Goal: Task Accomplishment & Management: Use online tool/utility

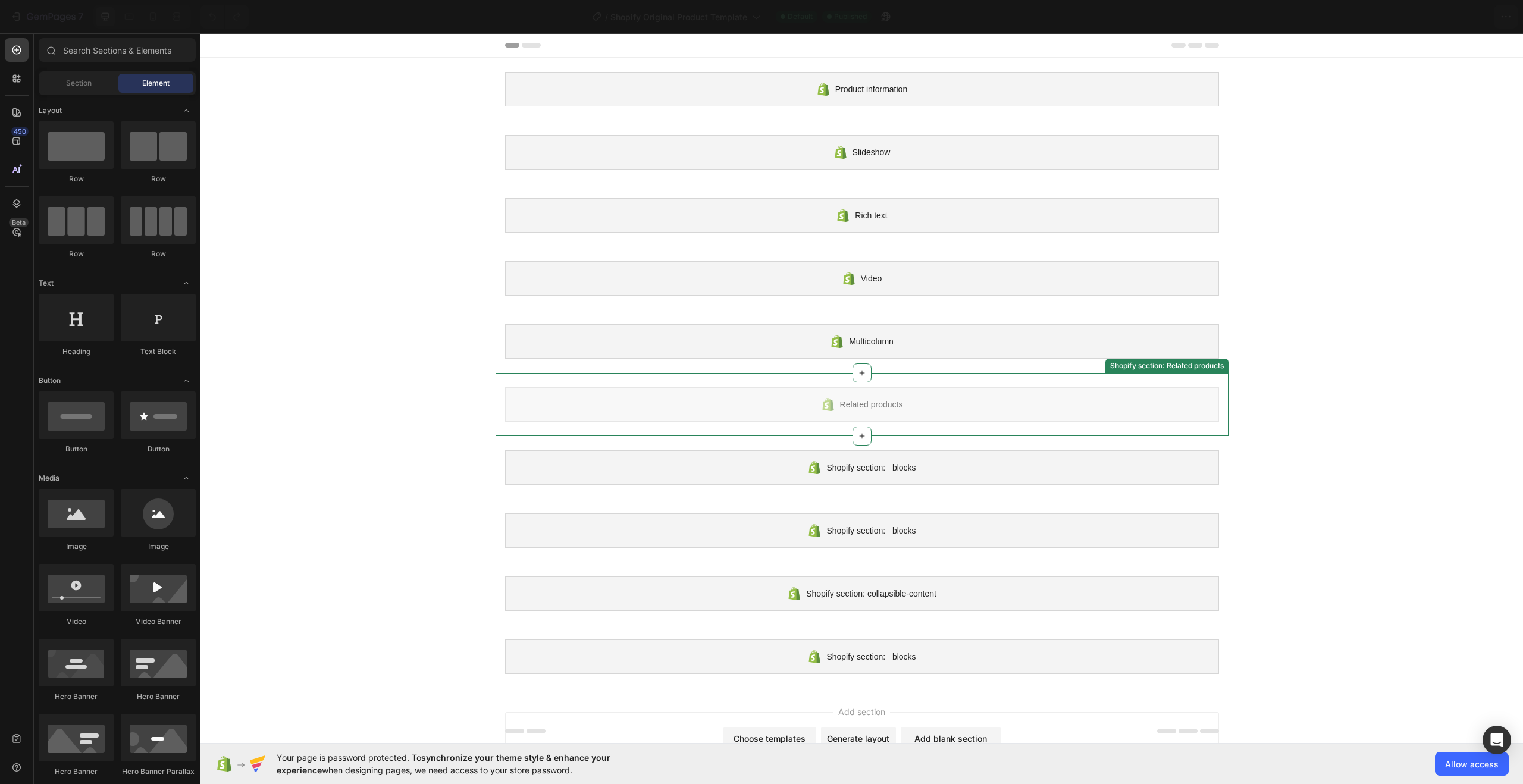
scroll to position [62, 0]
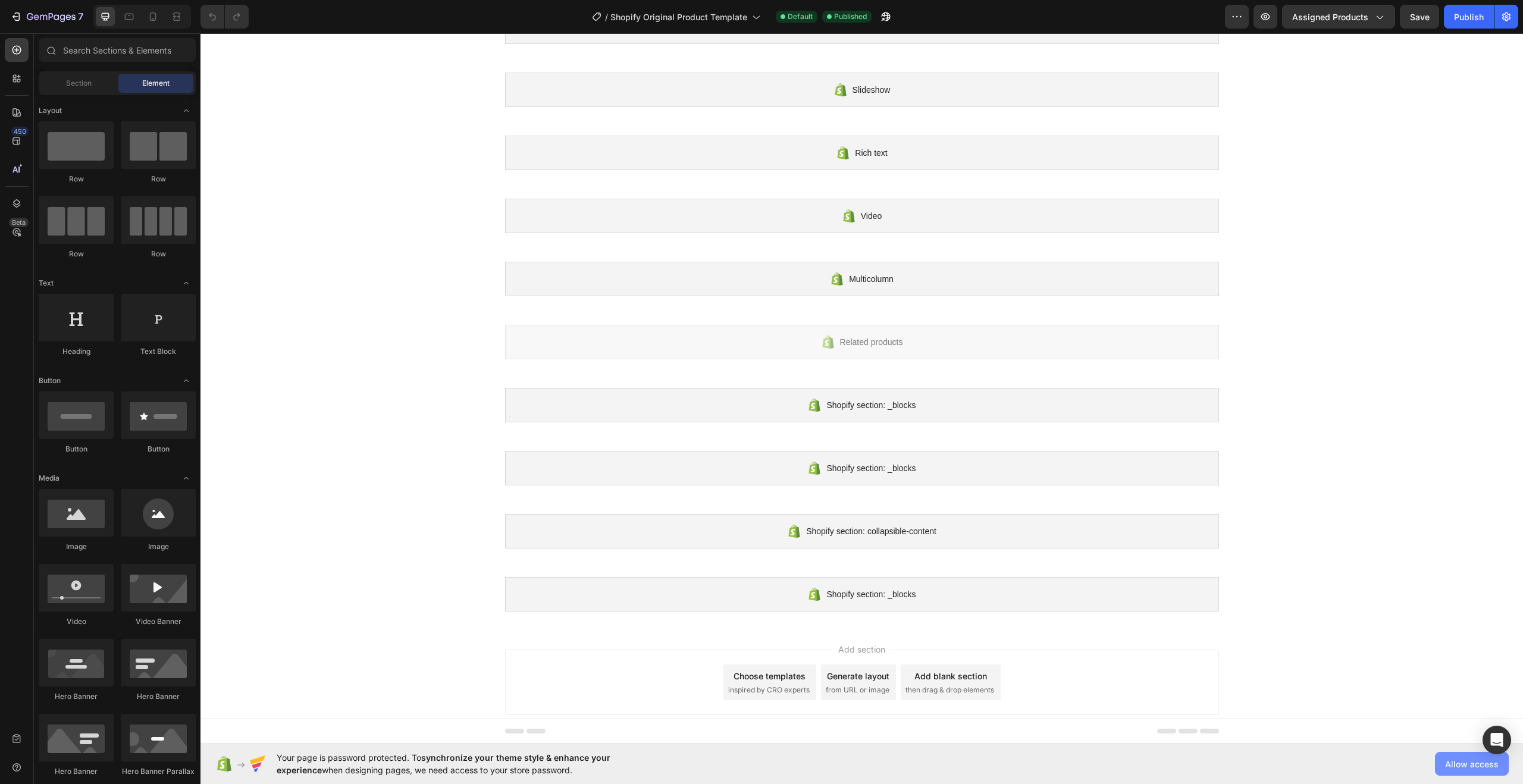
click at [1449, 764] on span "Allow access" at bounding box center [1471, 764] width 53 height 12
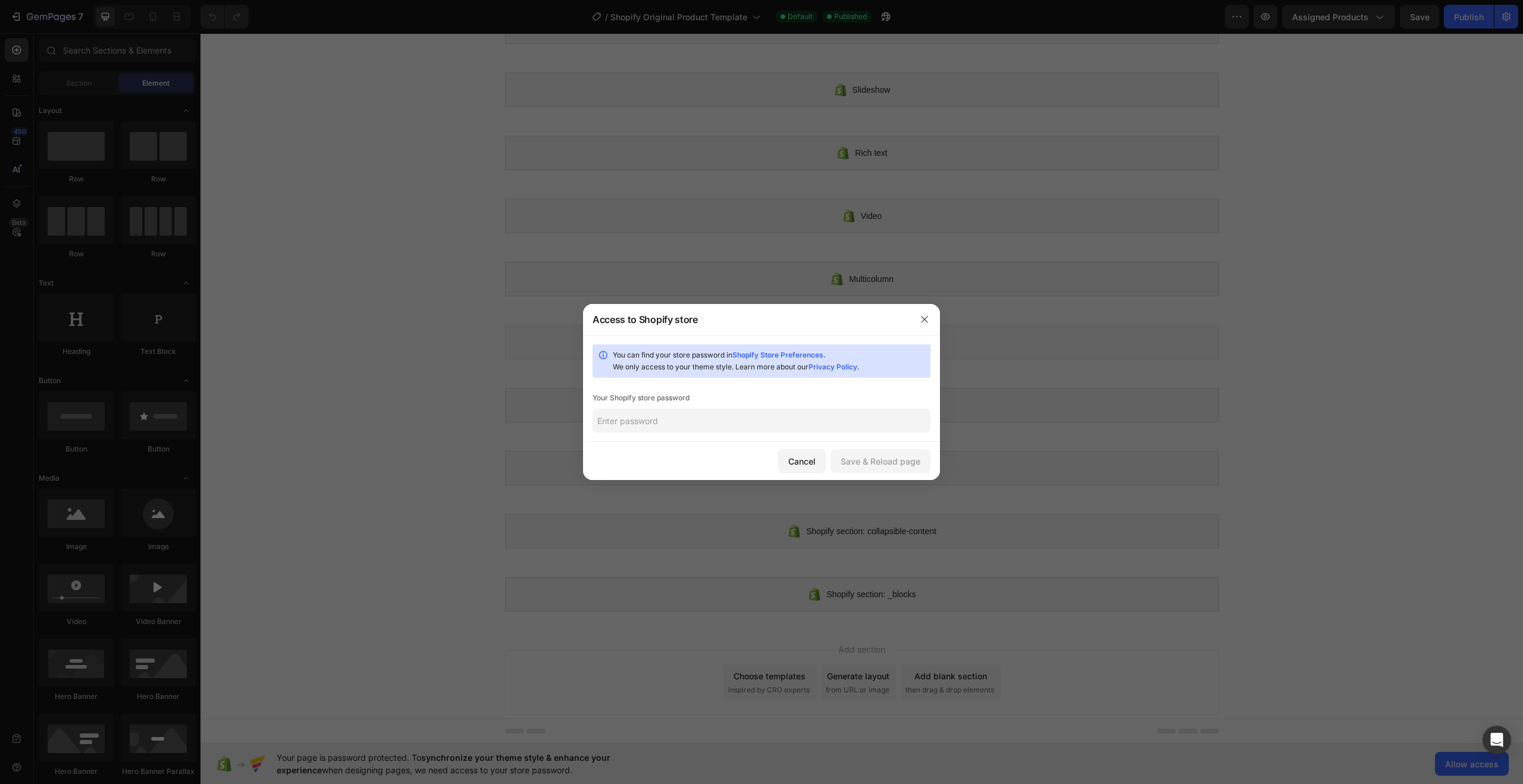
click at [786, 421] on input "text" at bounding box center [761, 421] width 338 height 24
click at [761, 424] on input "text" at bounding box center [761, 421] width 338 height 24
click at [797, 354] on link "Shopify Store Preferences" at bounding box center [777, 354] width 91 height 9
click at [781, 426] on input "text" at bounding box center [761, 421] width 338 height 24
paste input "bawhay"
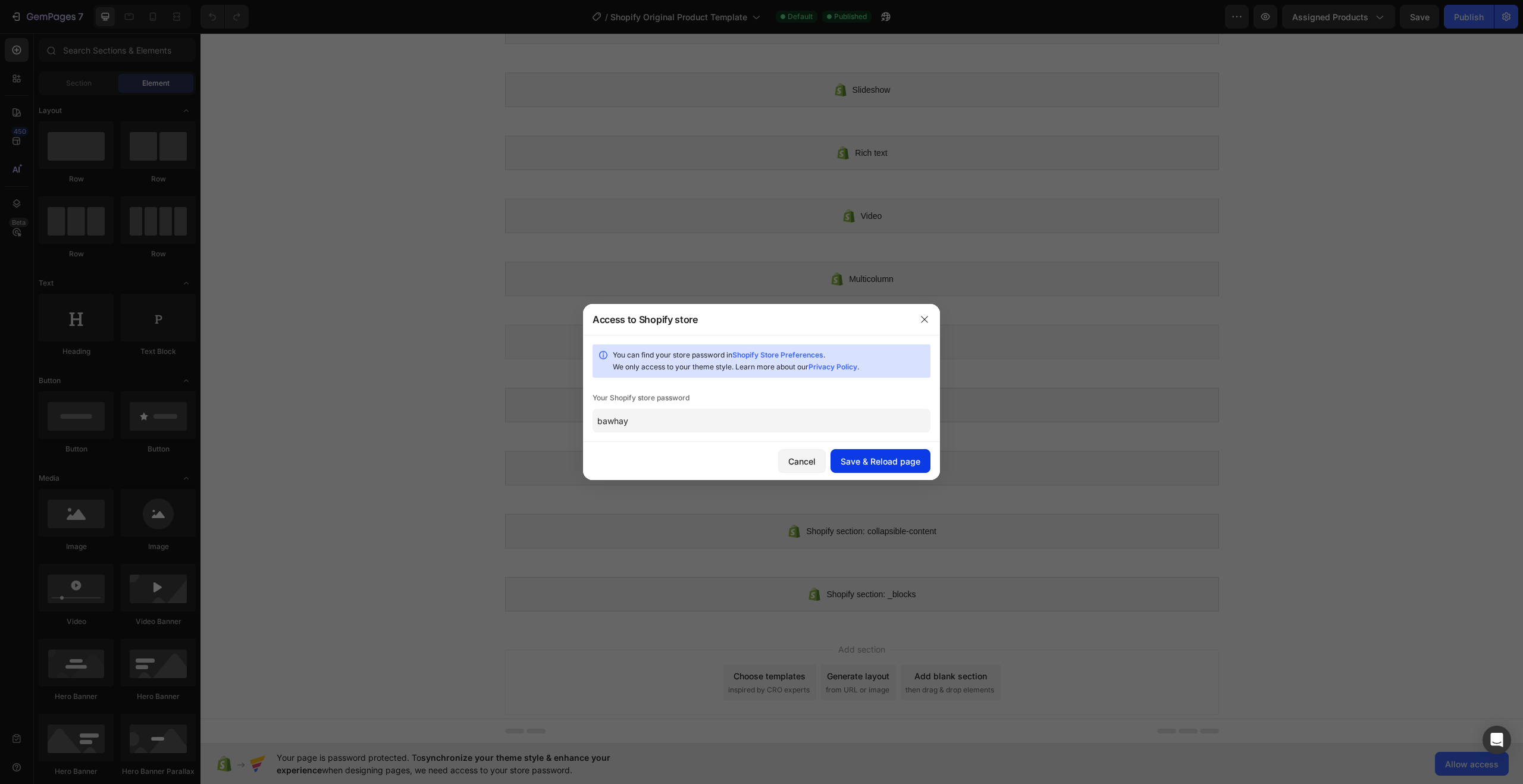
type input "bawhay"
click at [881, 463] on div "Save & Reload page" at bounding box center [880, 461] width 79 height 12
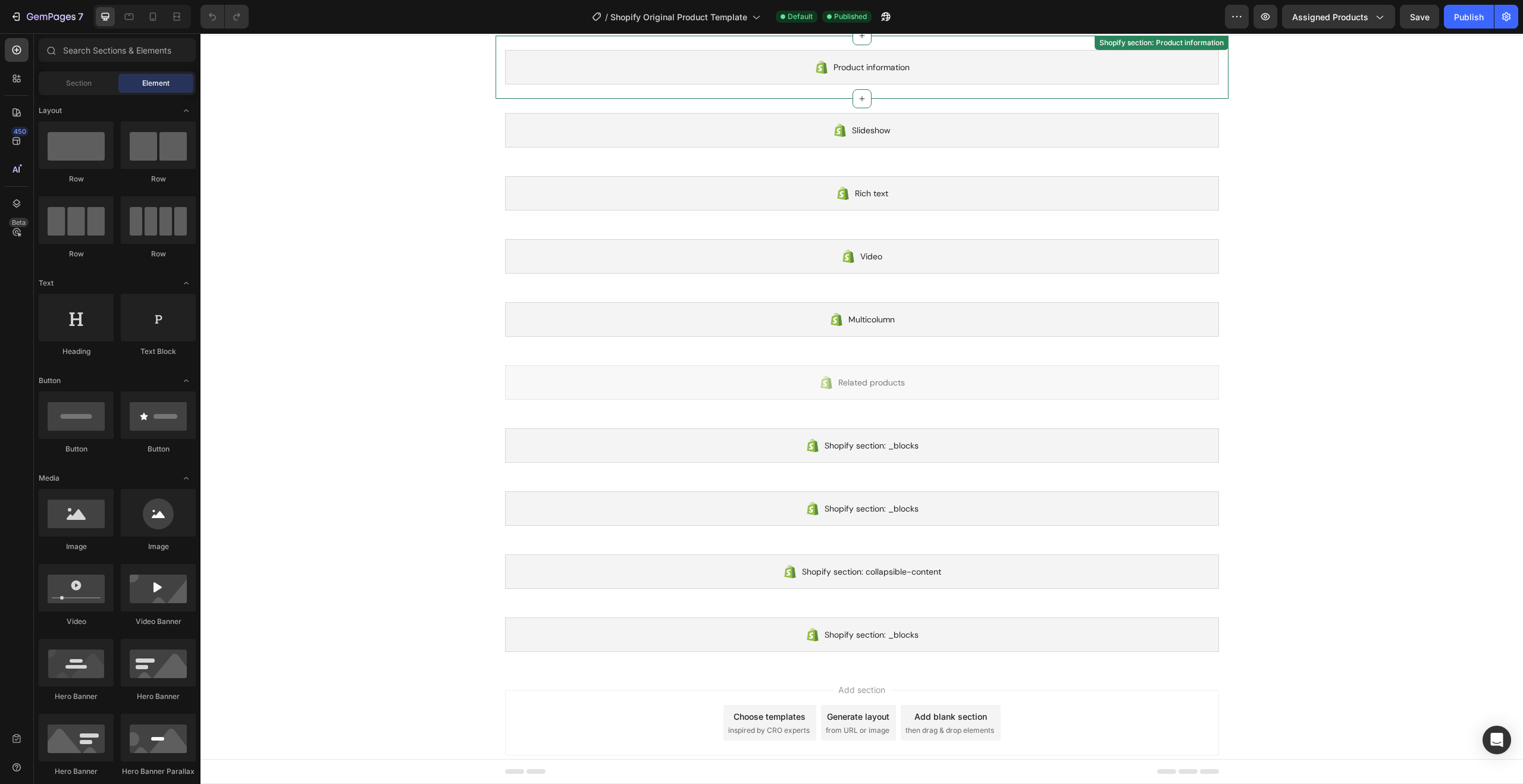
scroll to position [0, 0]
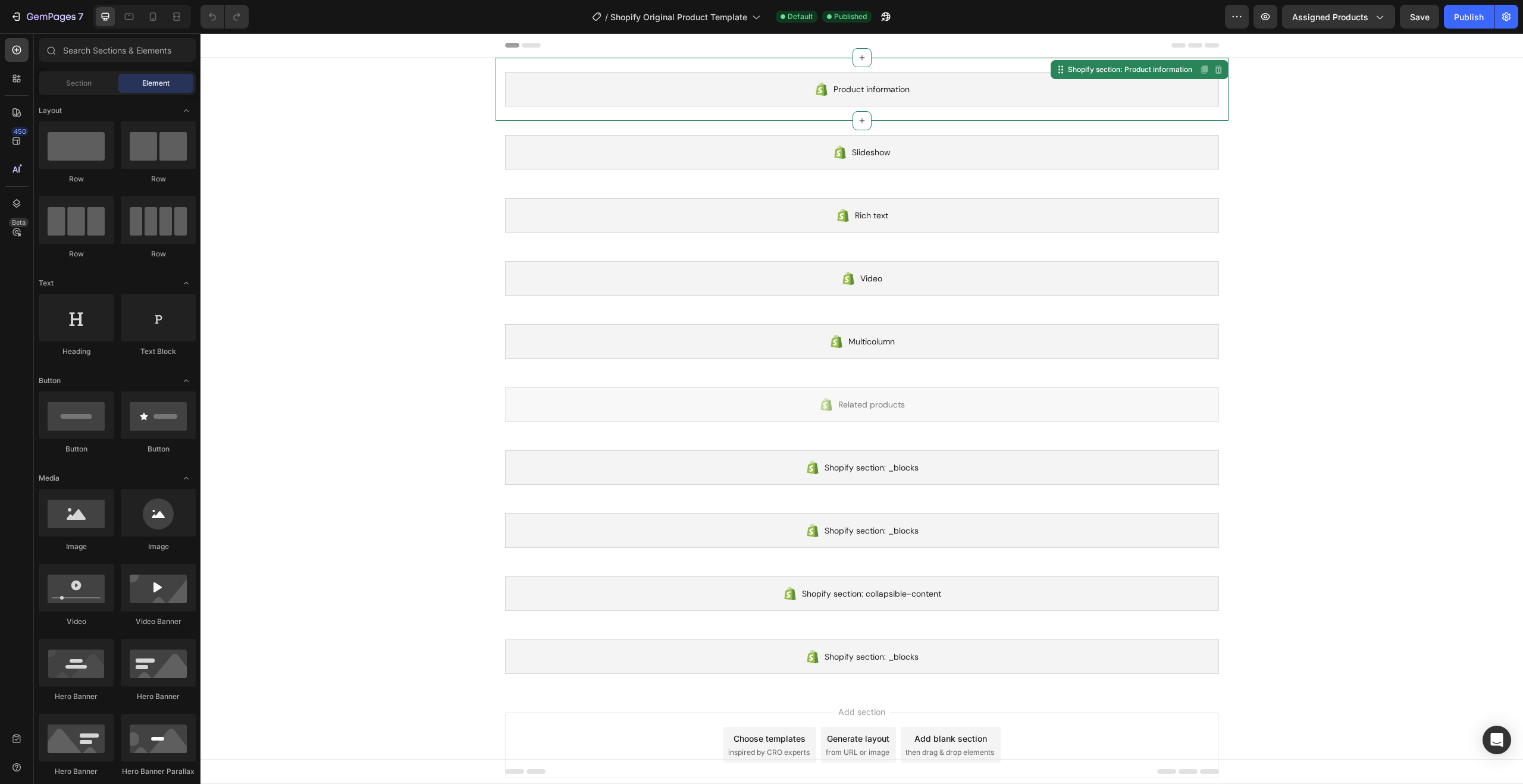
click at [854, 91] on span "Product information" at bounding box center [872, 88] width 76 height 14
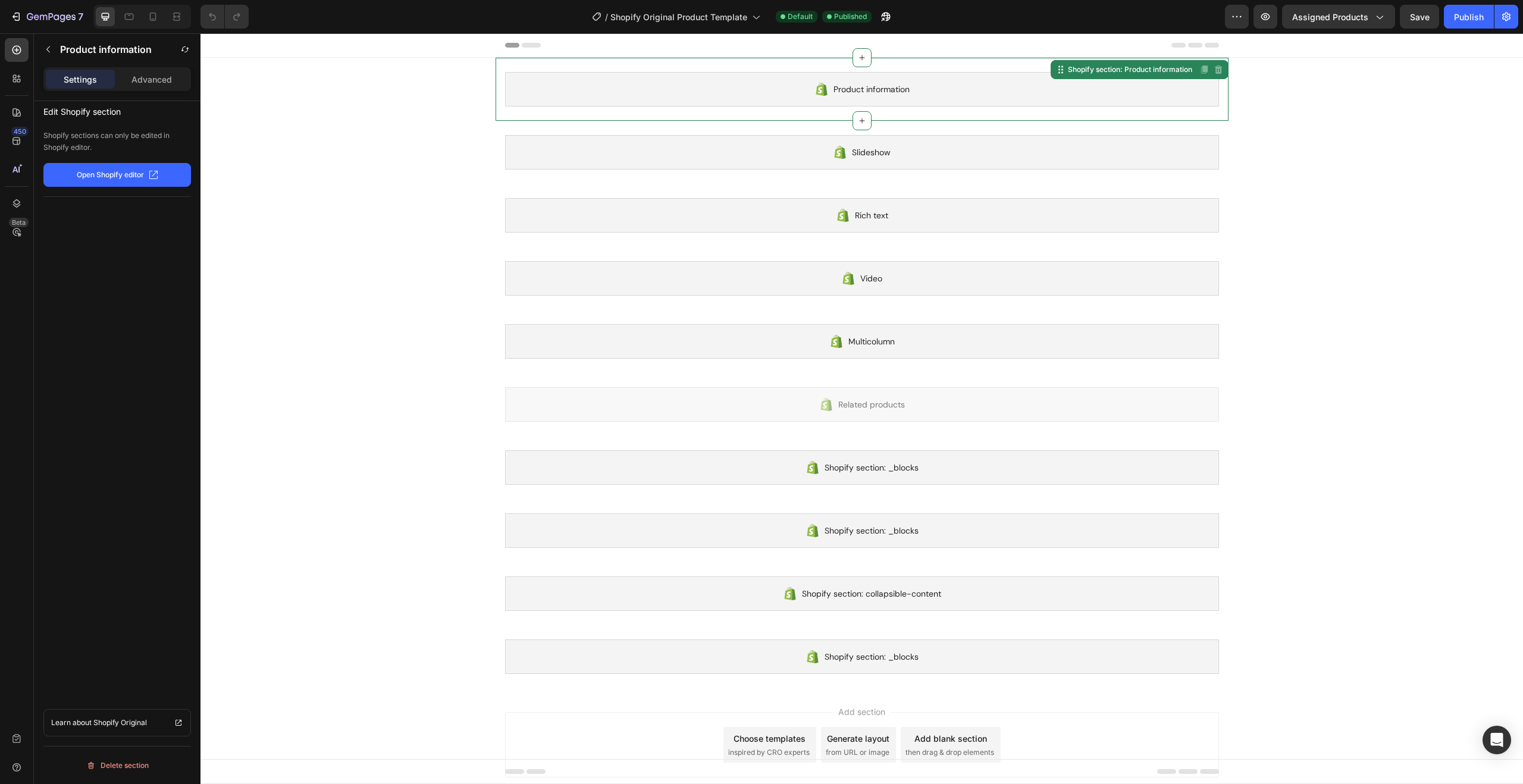
click at [113, 175] on p "Open Shopify editor" at bounding box center [110, 174] width 67 height 11
click at [15, 172] on icon at bounding box center [16, 169] width 12 height 12
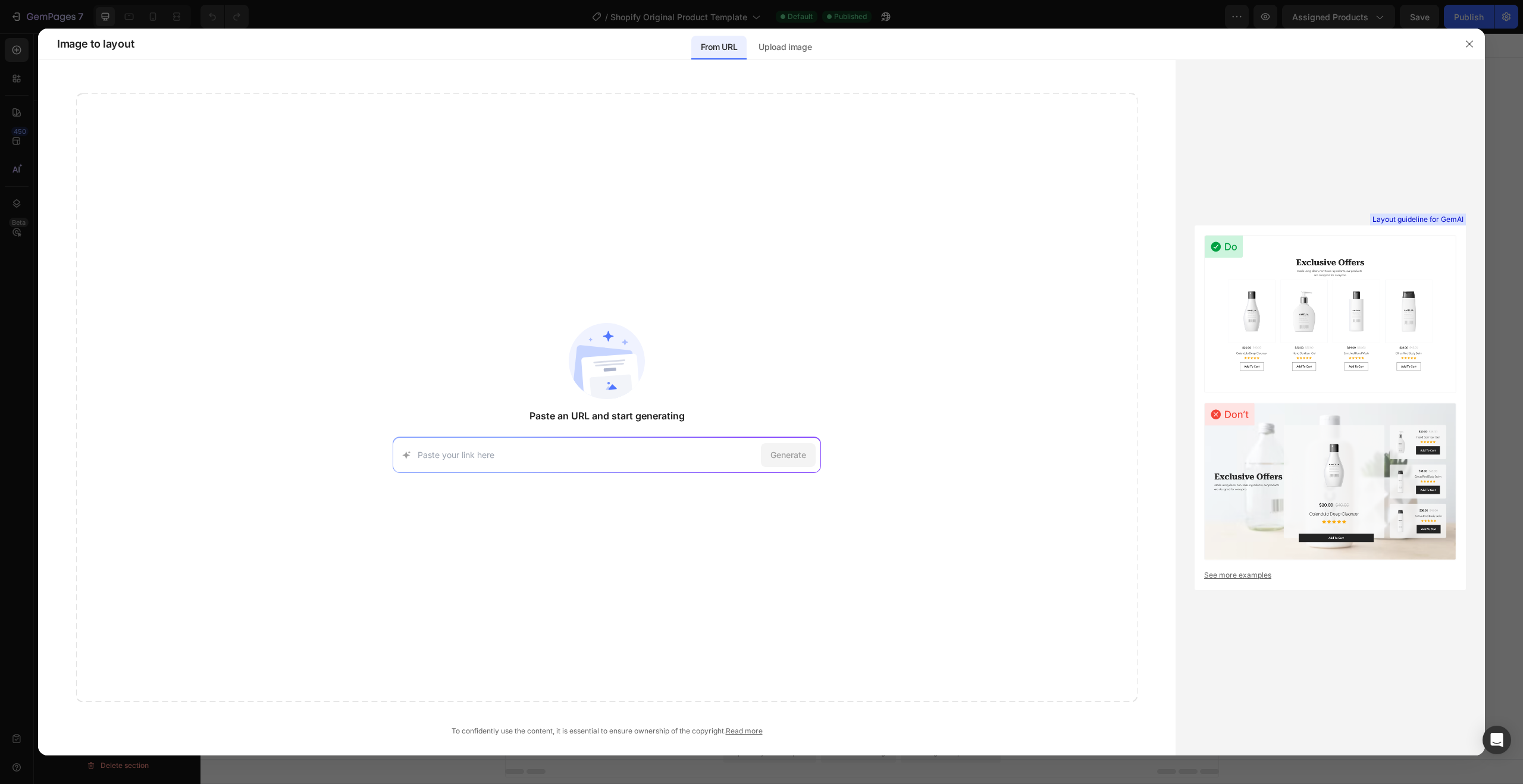
paste input "https://digitaldfyproducts.com/products/the-ultimate-n8n-automation-bundle"
type input "https://digitaldfyproducts.com/products/the-ultimate-n8n-automation-bundle"
click at [793, 453] on span "Generate" at bounding box center [789, 454] width 36 height 12
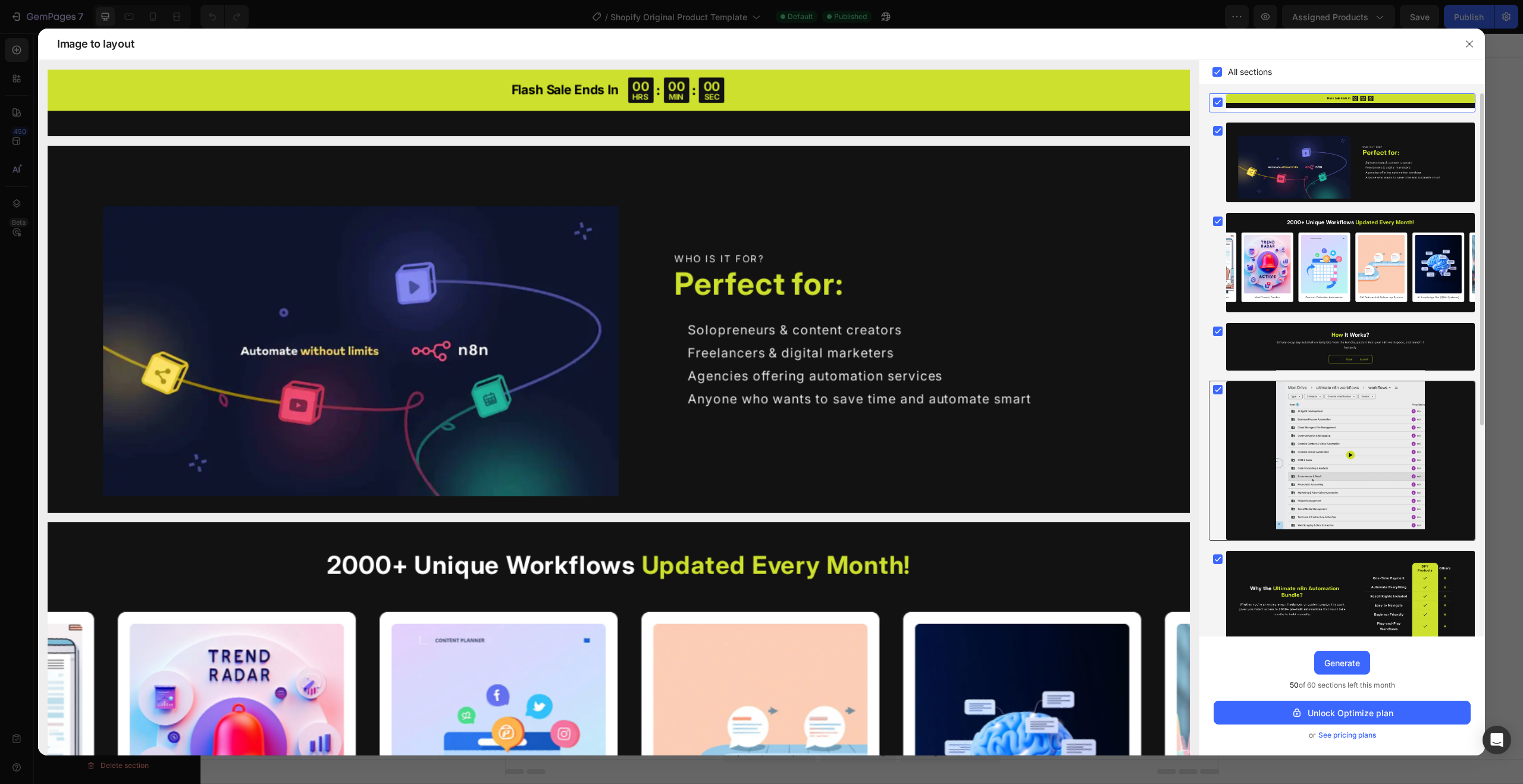
click at [1223, 393] on icon at bounding box center [1218, 390] width 12 height 12
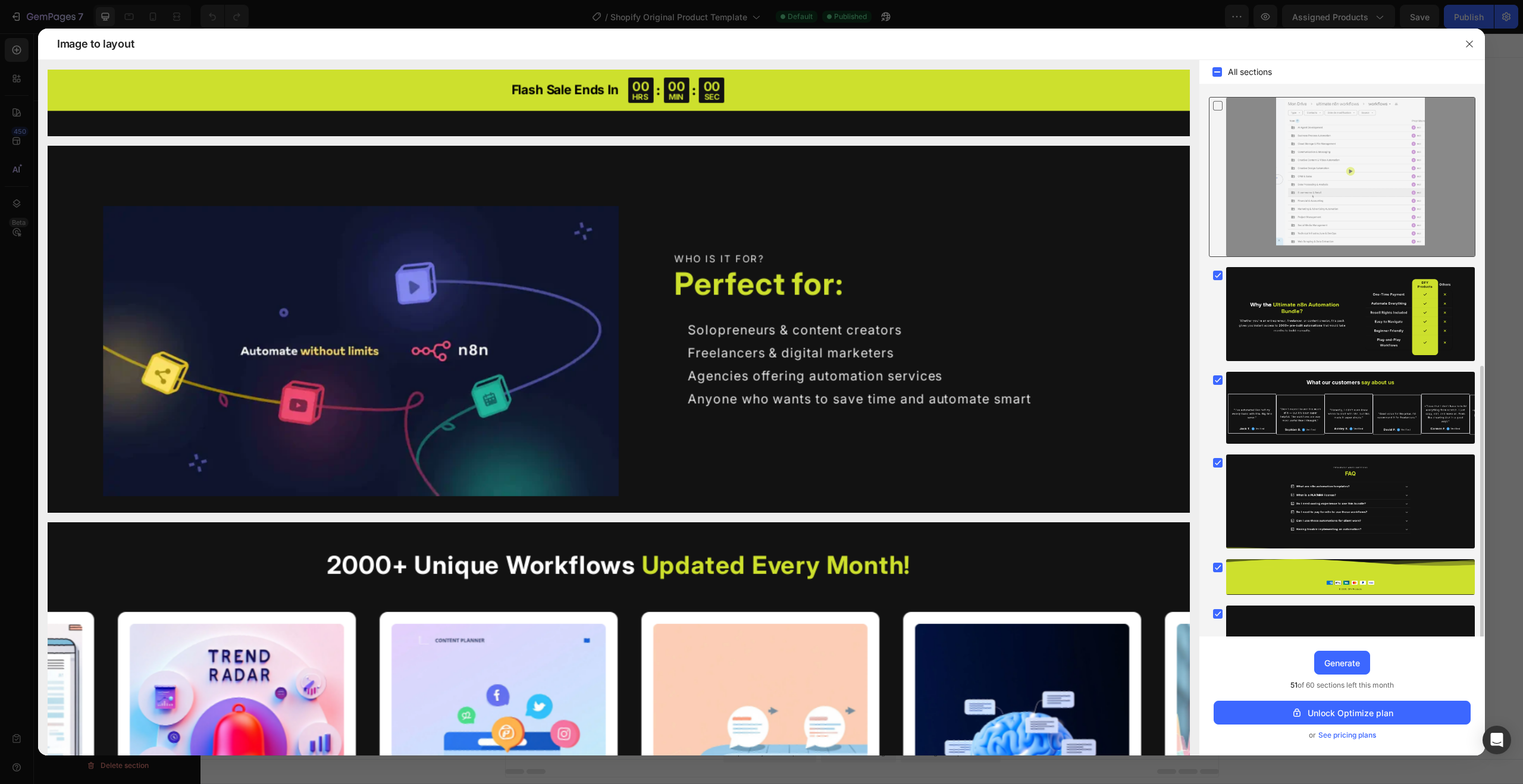
scroll to position [345, 0]
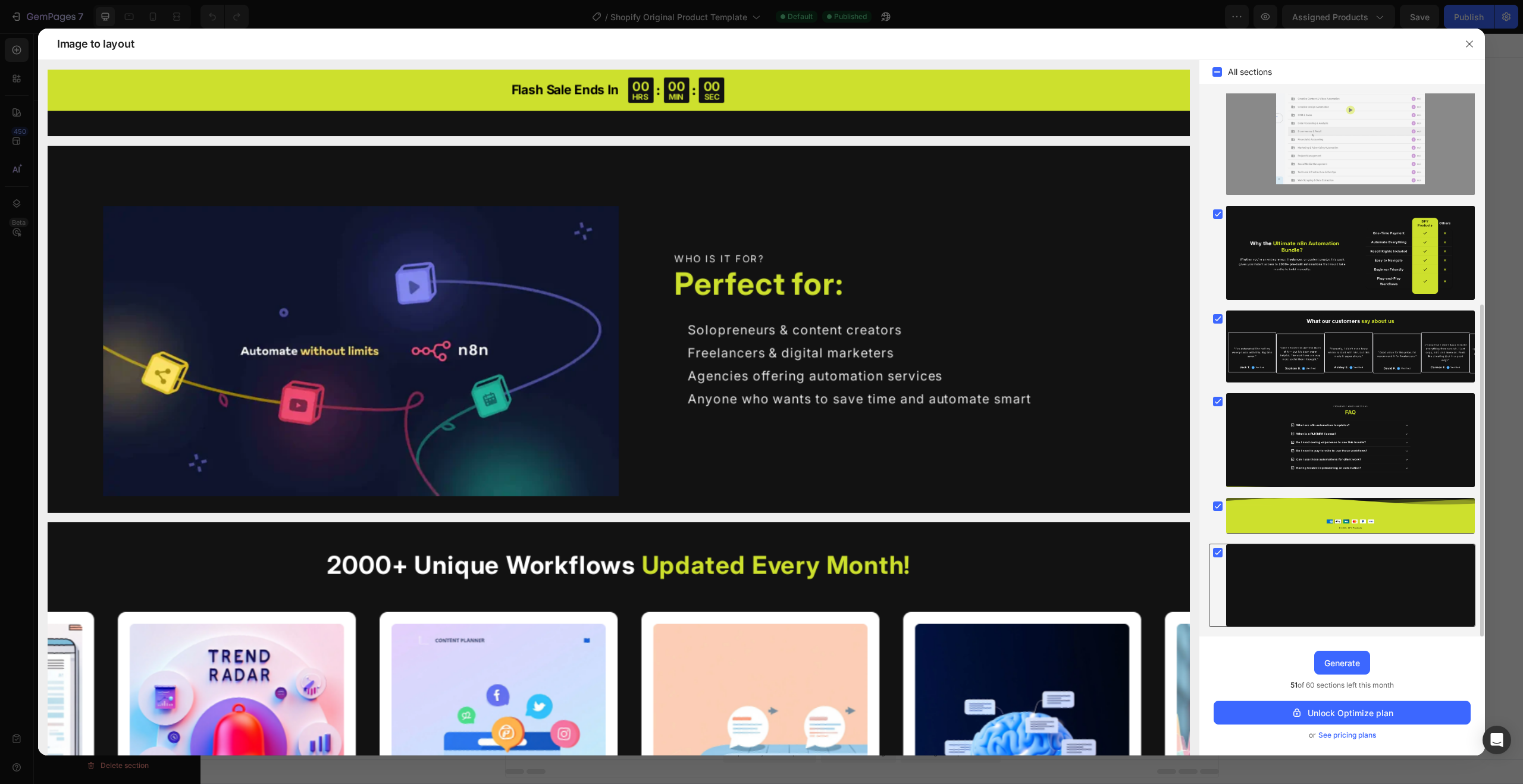
click at [1222, 553] on rect at bounding box center [1219, 553] width 10 height 10
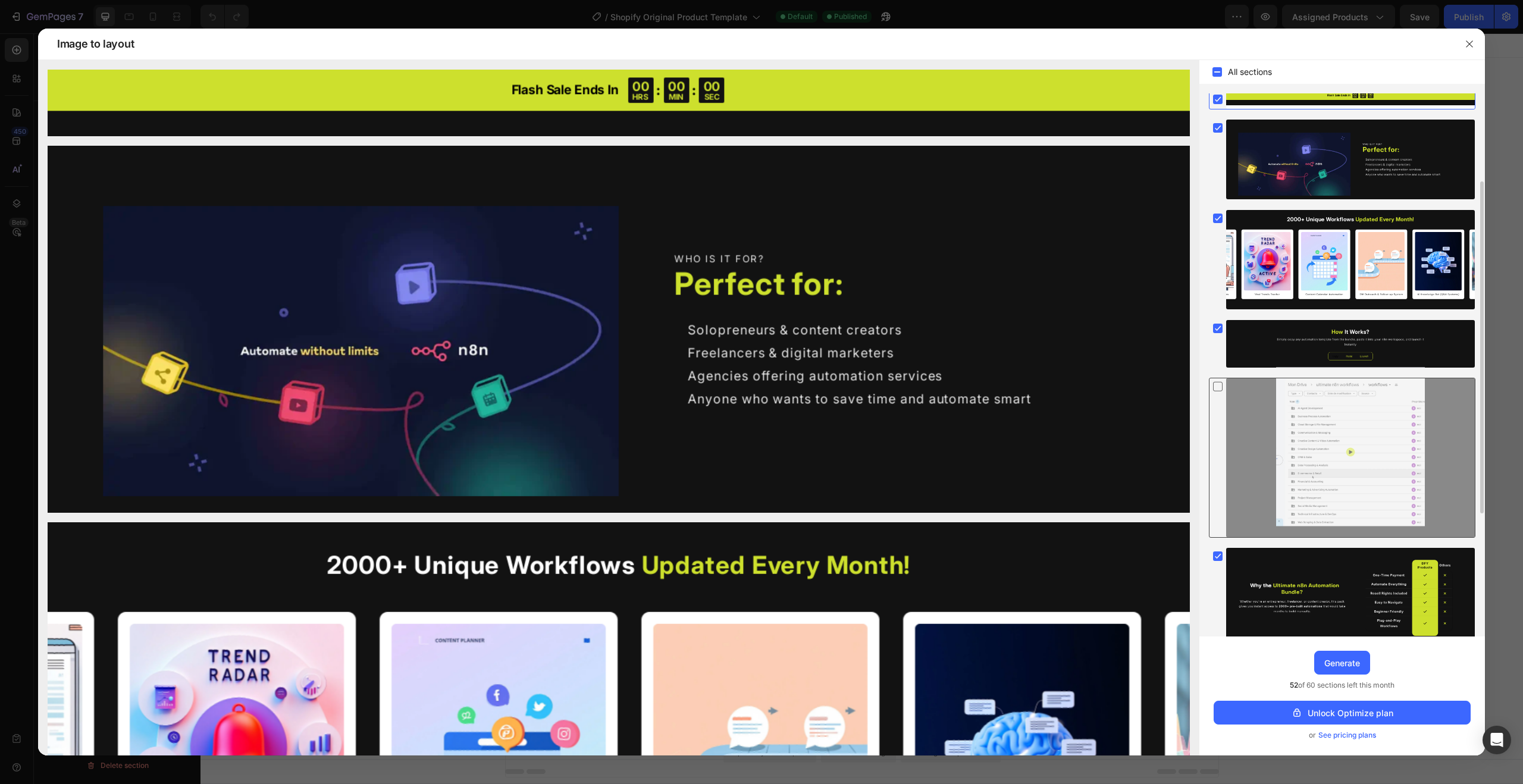
scroll to position [0, 0]
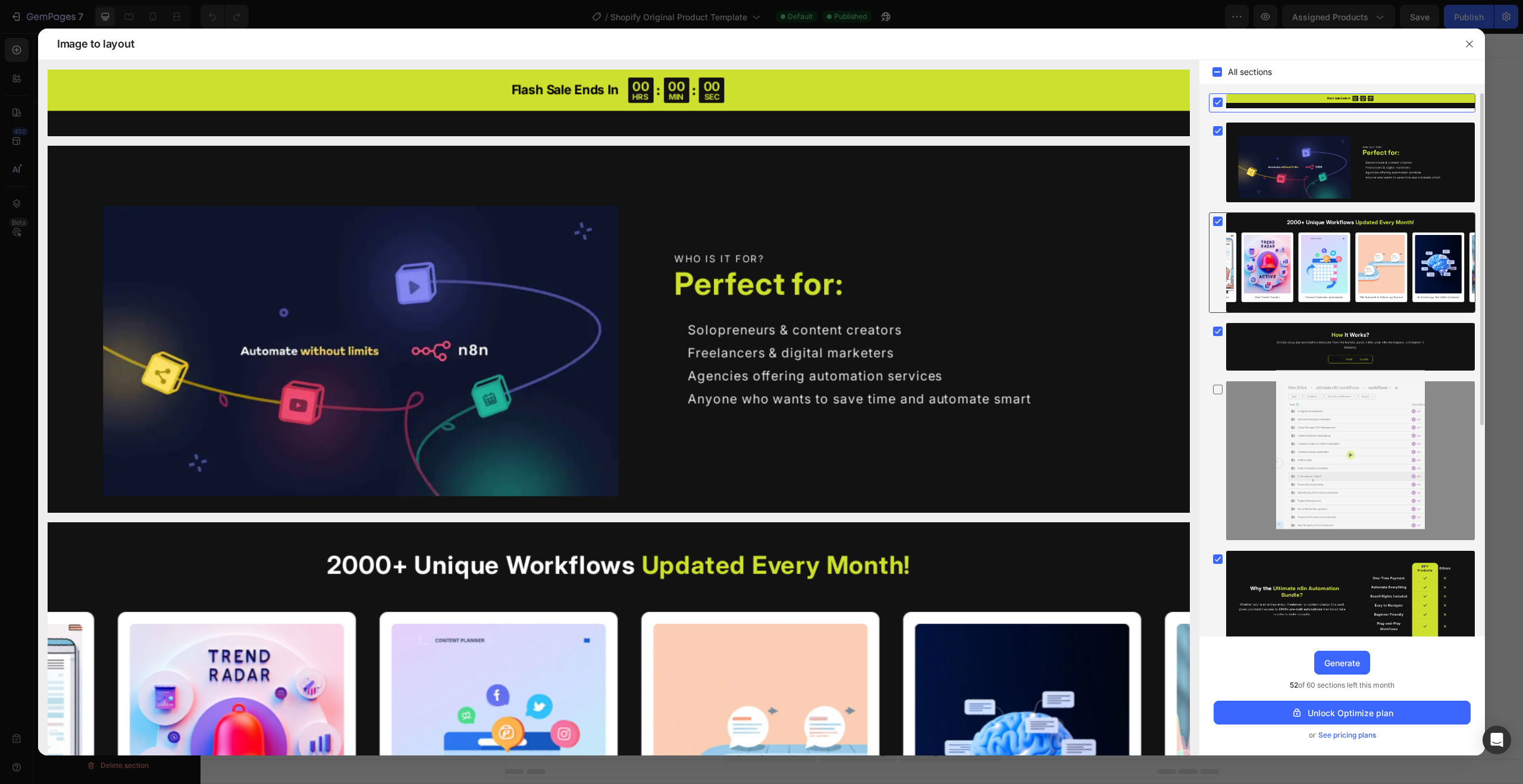
click at [1219, 223] on rect at bounding box center [1219, 222] width 10 height 10
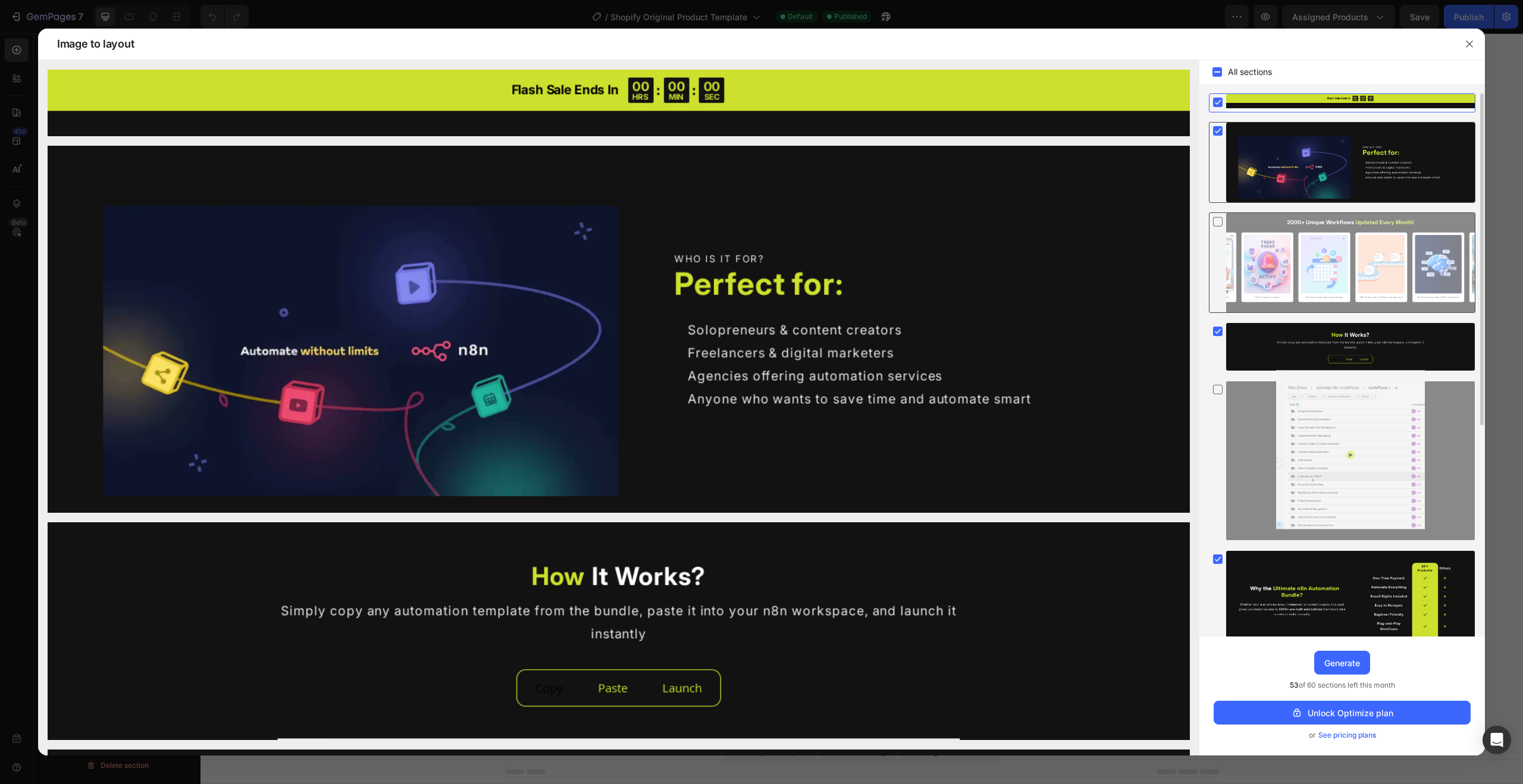
click at [1217, 134] on rect at bounding box center [1219, 131] width 10 height 10
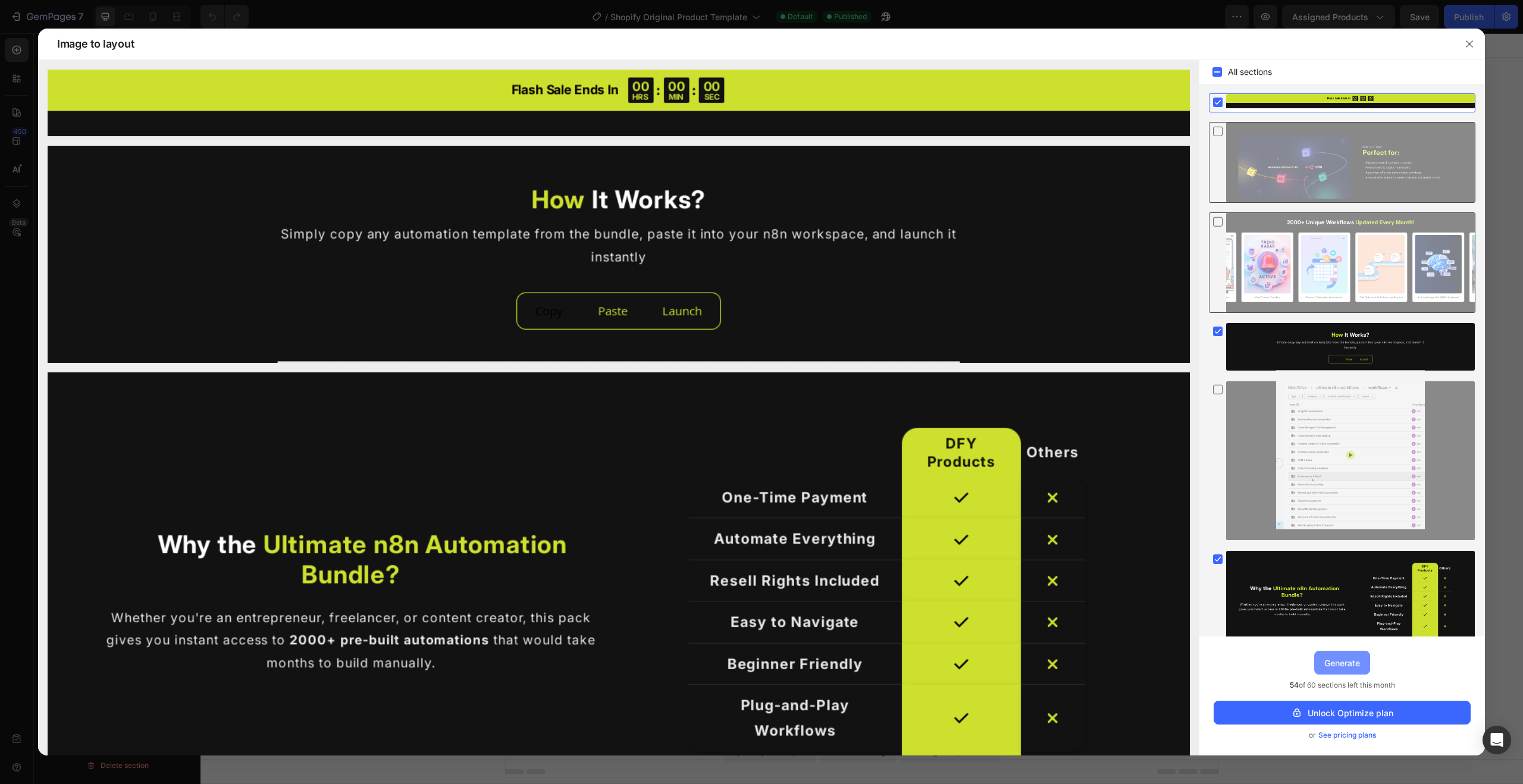
click at [1336, 663] on div "Generate" at bounding box center [1343, 663] width 36 height 12
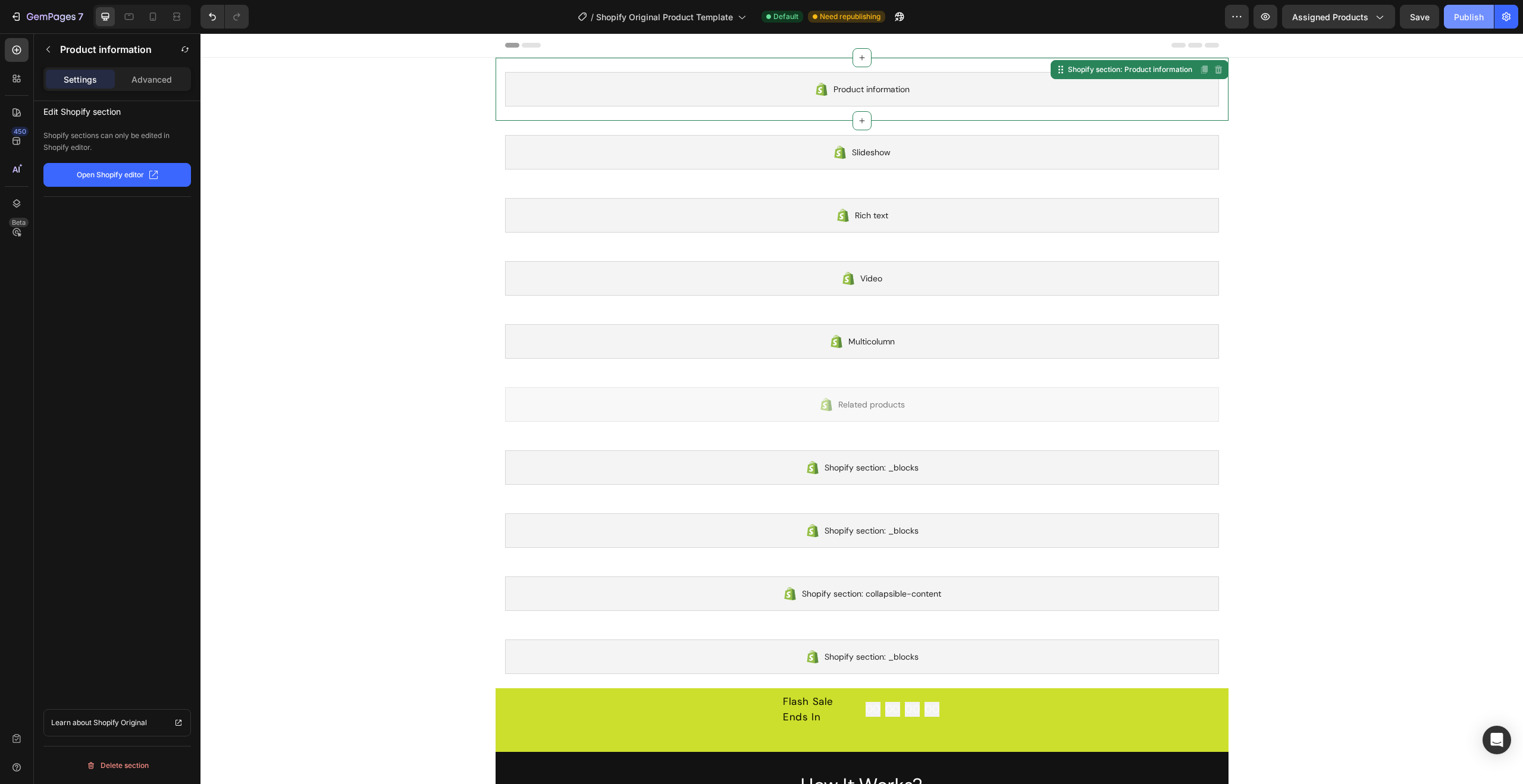
click at [1460, 19] on div "Publish" at bounding box center [1469, 16] width 29 height 12
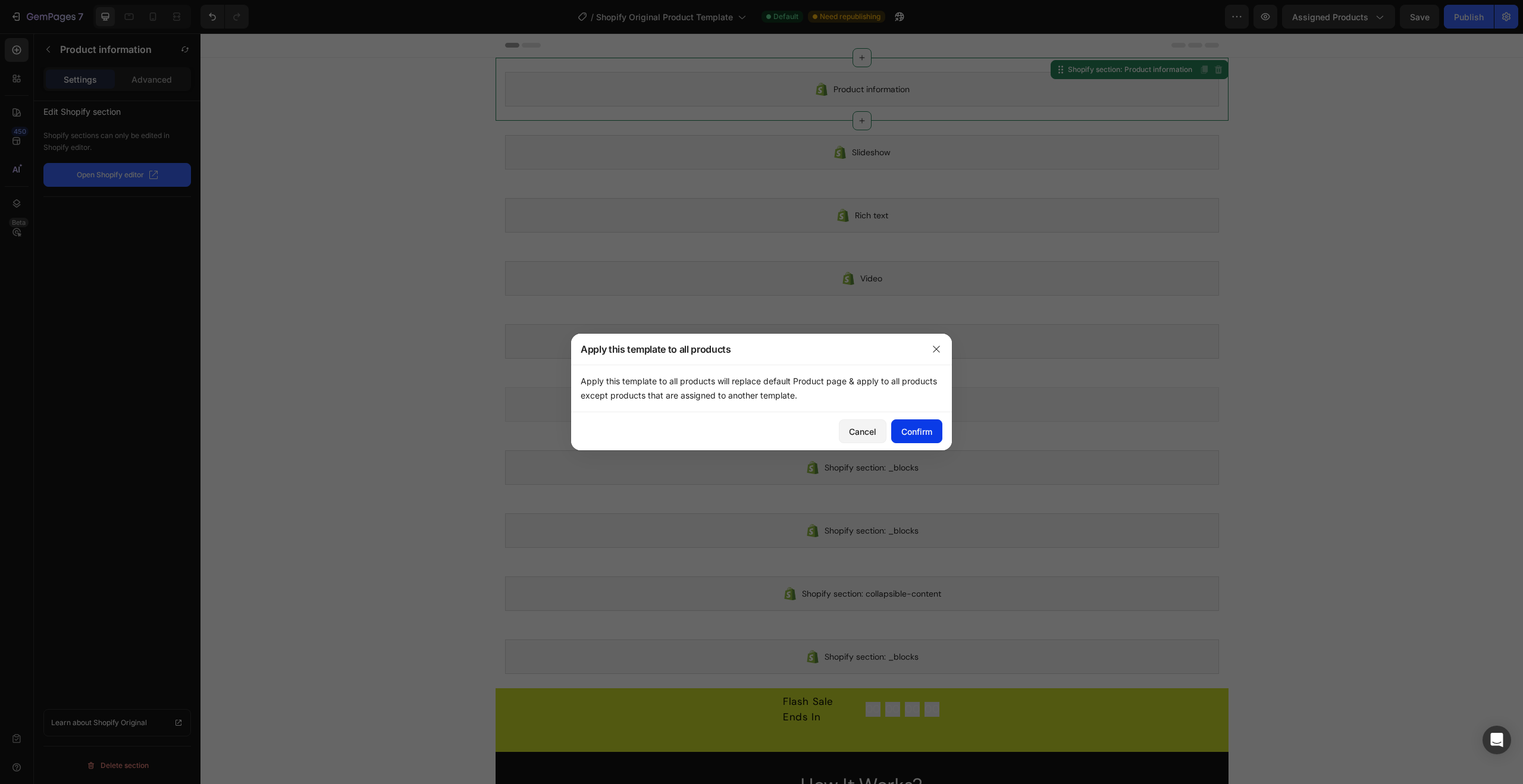
click at [919, 433] on div "Confirm" at bounding box center [917, 431] width 31 height 12
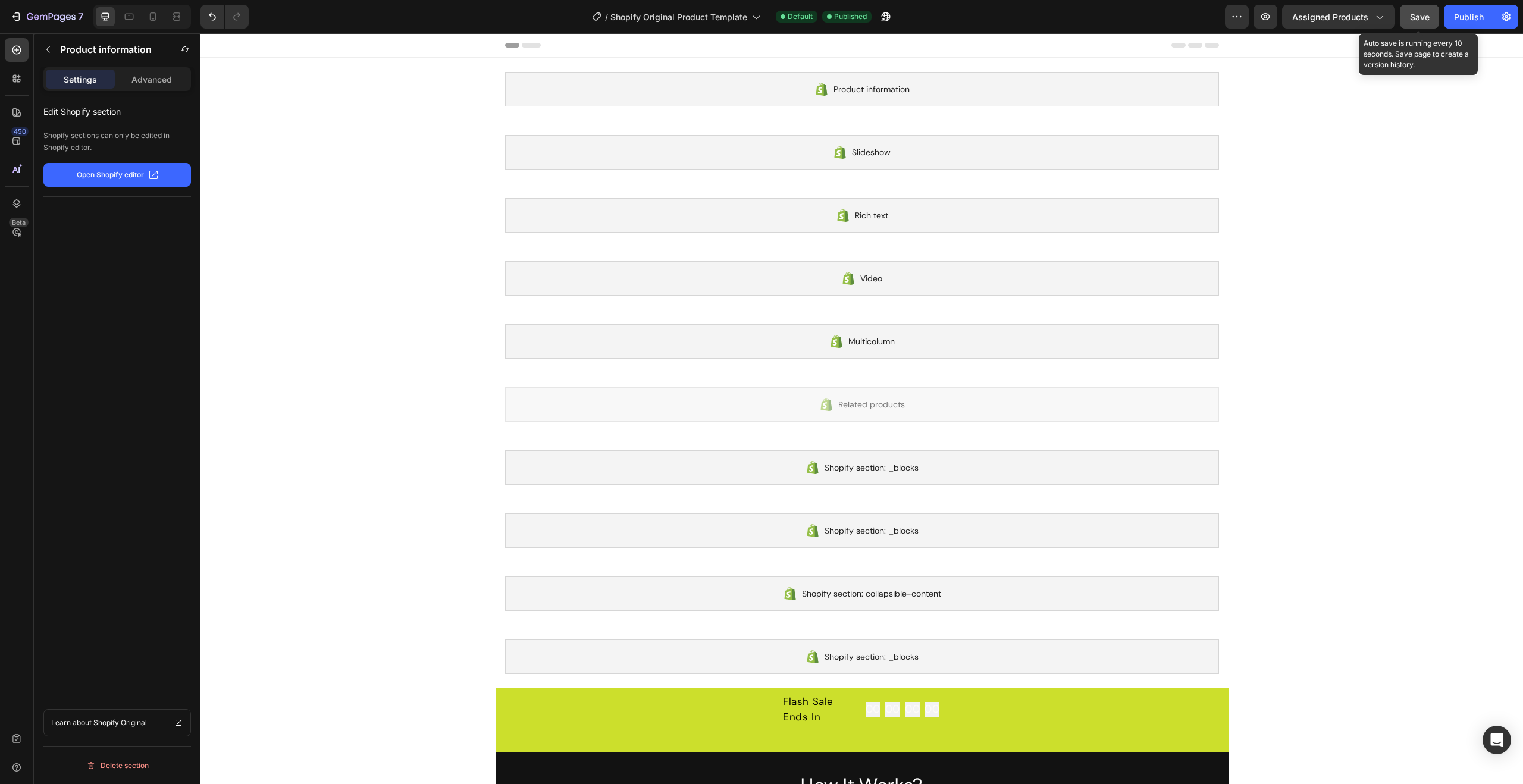
click at [1416, 17] on span "Save" at bounding box center [1420, 17] width 20 height 10
click at [530, 45] on icon at bounding box center [531, 45] width 19 height 5
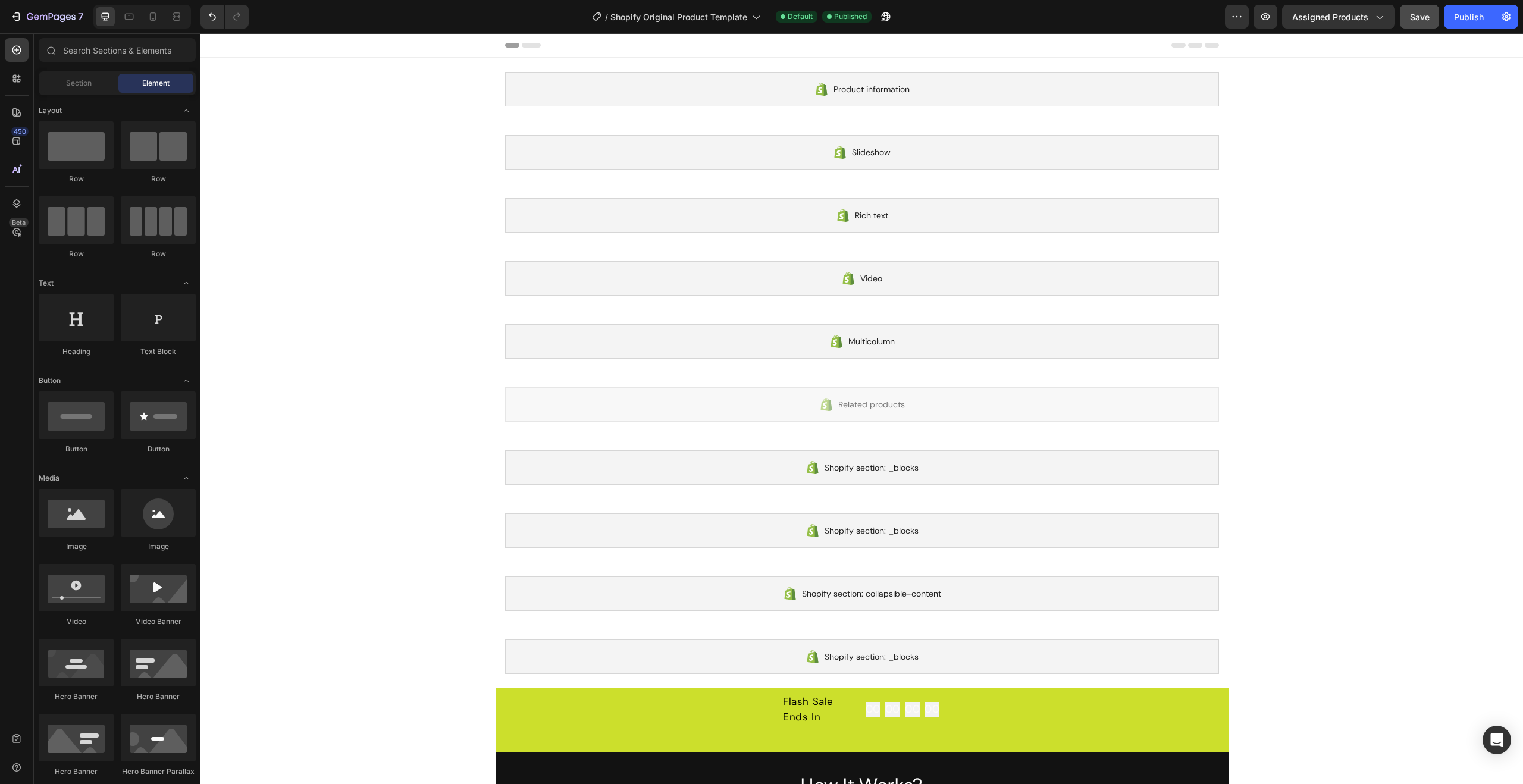
click at [506, 45] on icon at bounding box center [511, 45] width 14 height 5
click at [526, 45] on icon at bounding box center [531, 45] width 19 height 5
click at [1270, 20] on icon "button" at bounding box center [1265, 16] width 12 height 12
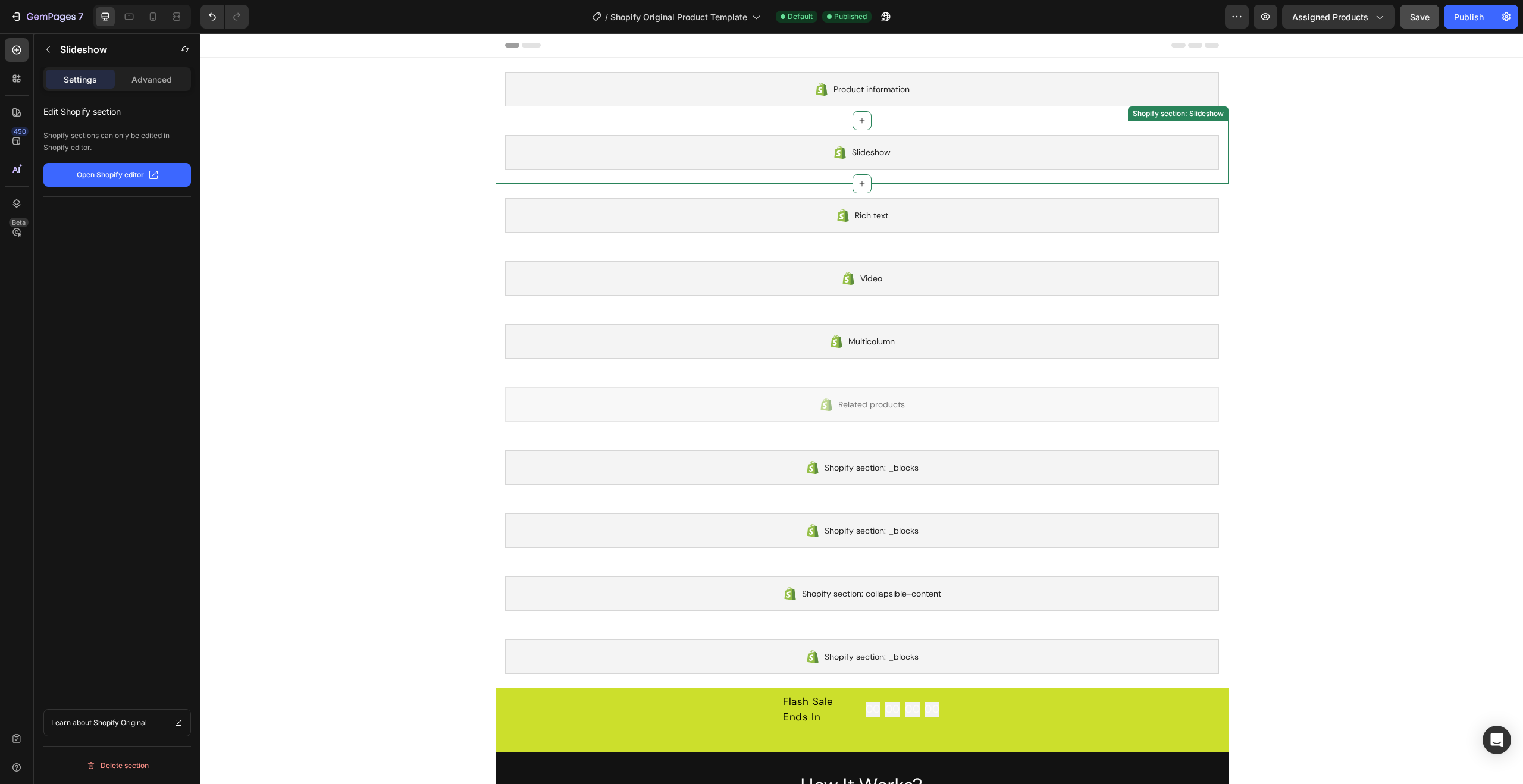
click at [860, 154] on span "Slideshow" at bounding box center [871, 151] width 38 height 14
click at [848, 151] on div "Slideshow" at bounding box center [862, 152] width 714 height 34
click at [823, 84] on icon at bounding box center [822, 89] width 11 height 13
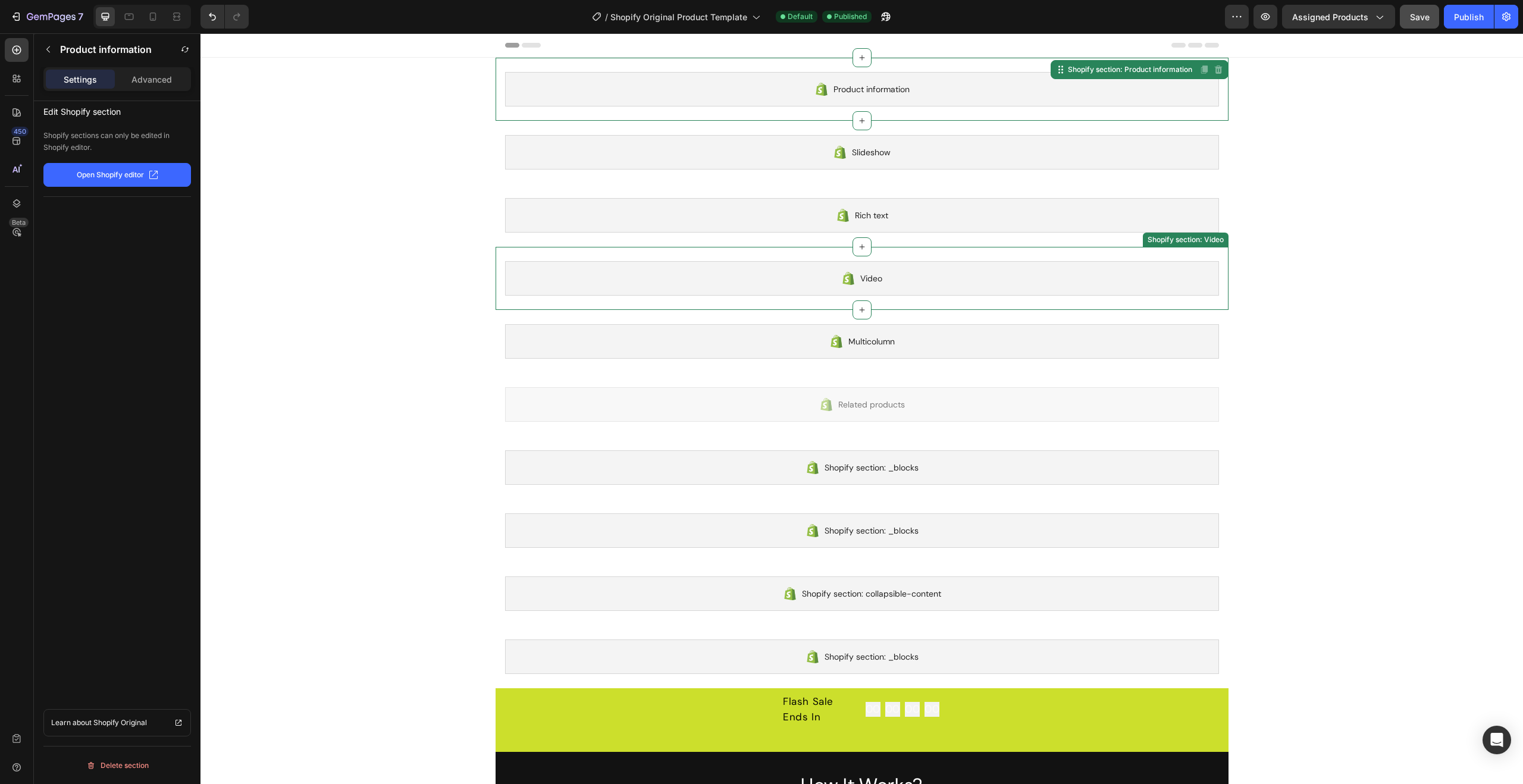
scroll to position [112, 0]
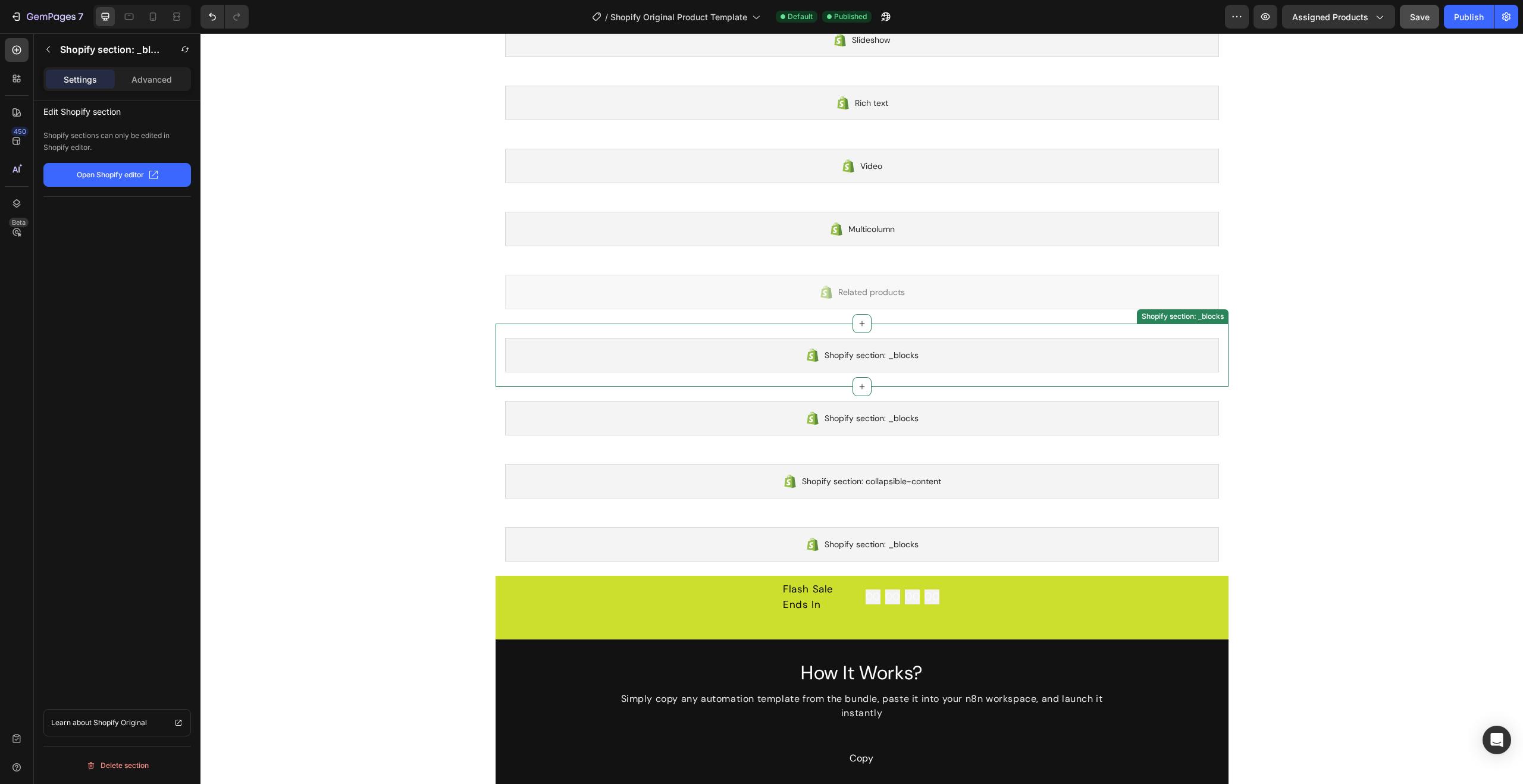
click at [878, 354] on span "Shopify section: _blocks" at bounding box center [872, 354] width 94 height 14
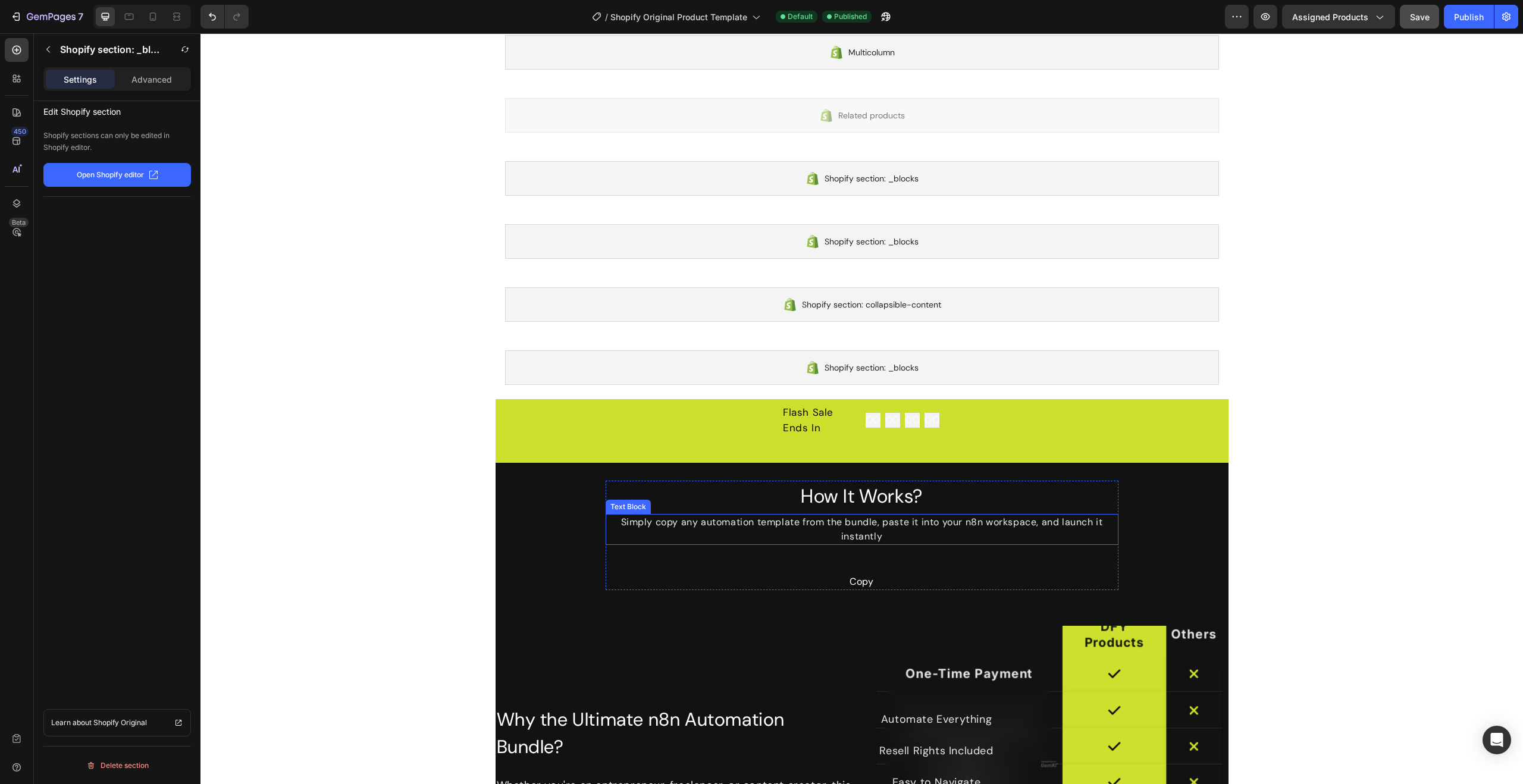
scroll to position [0, 0]
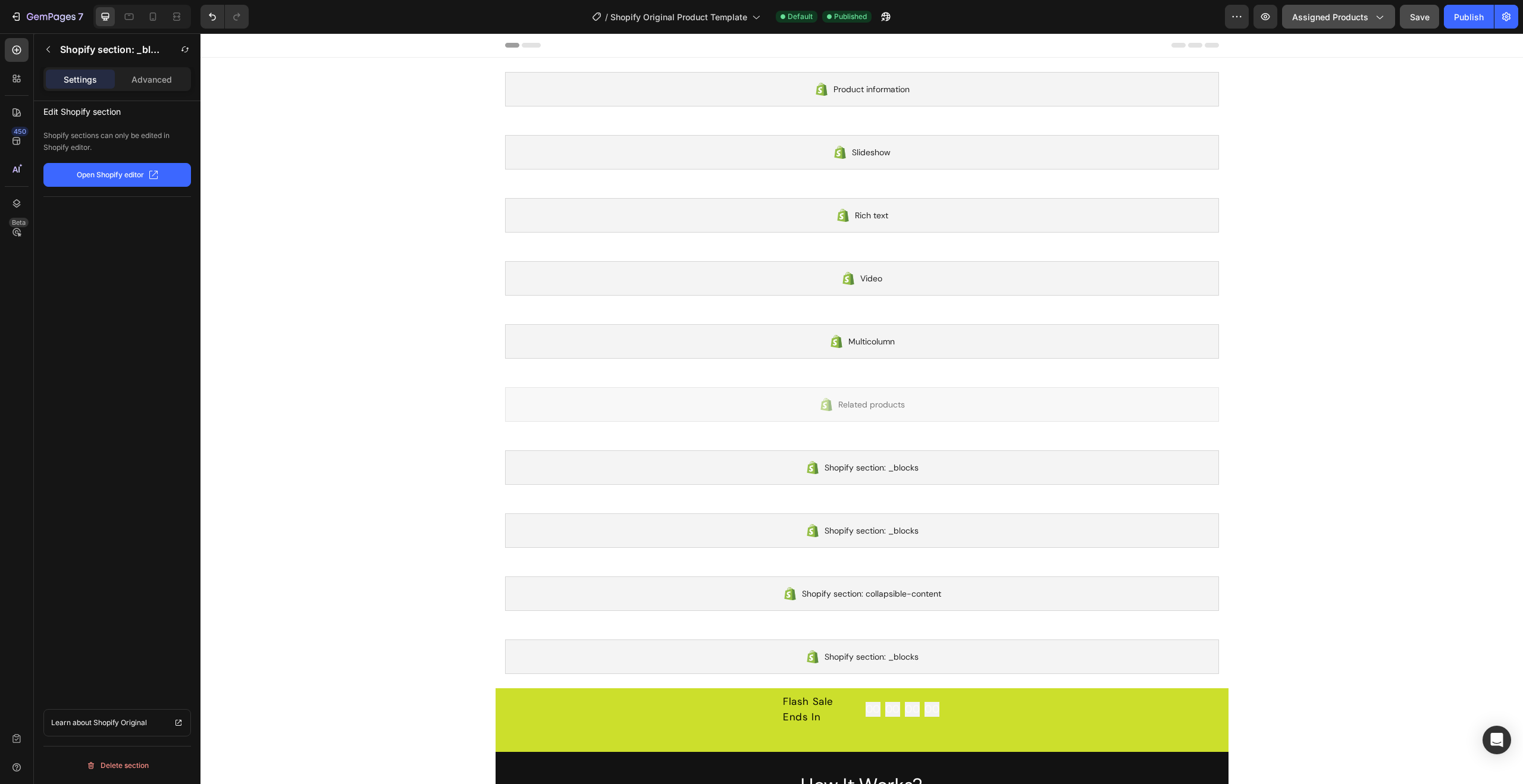
click at [1379, 15] on icon "button" at bounding box center [1379, 16] width 12 height 12
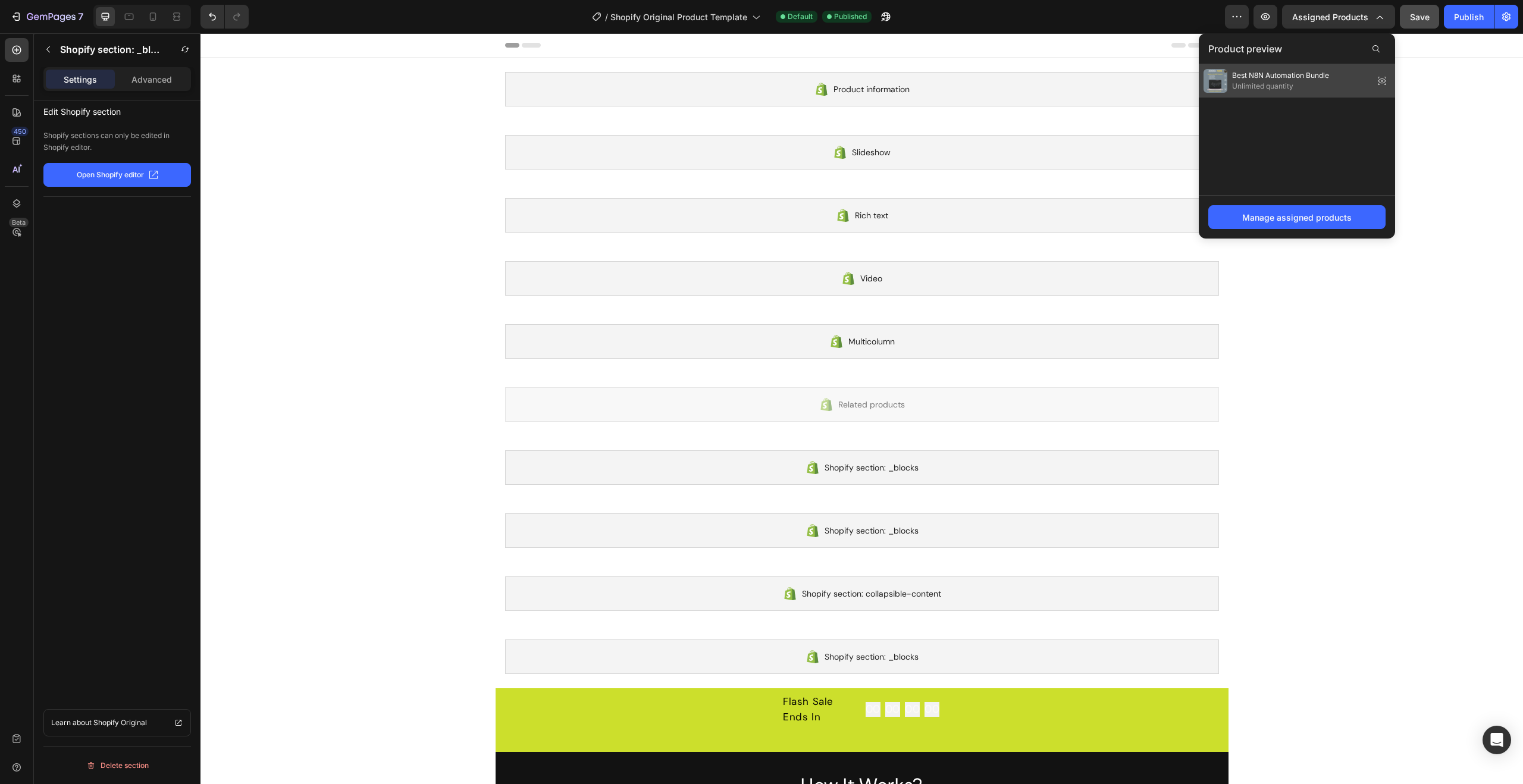
click at [1297, 87] on span "Unlimited quantity" at bounding box center [1281, 86] width 97 height 11
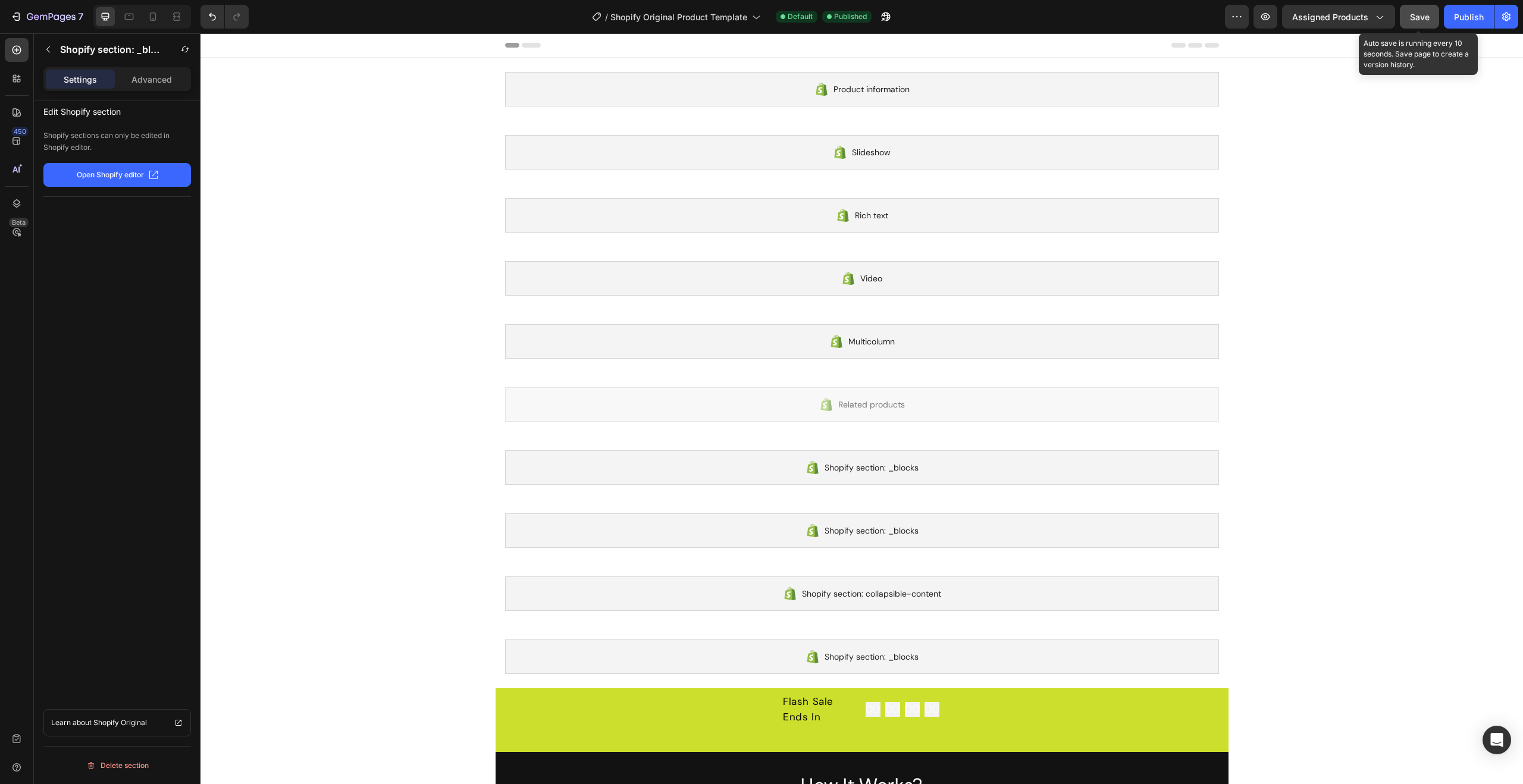
click at [1425, 19] on span "Save" at bounding box center [1420, 17] width 20 height 10
click at [1270, 15] on icon "button" at bounding box center [1265, 16] width 9 height 7
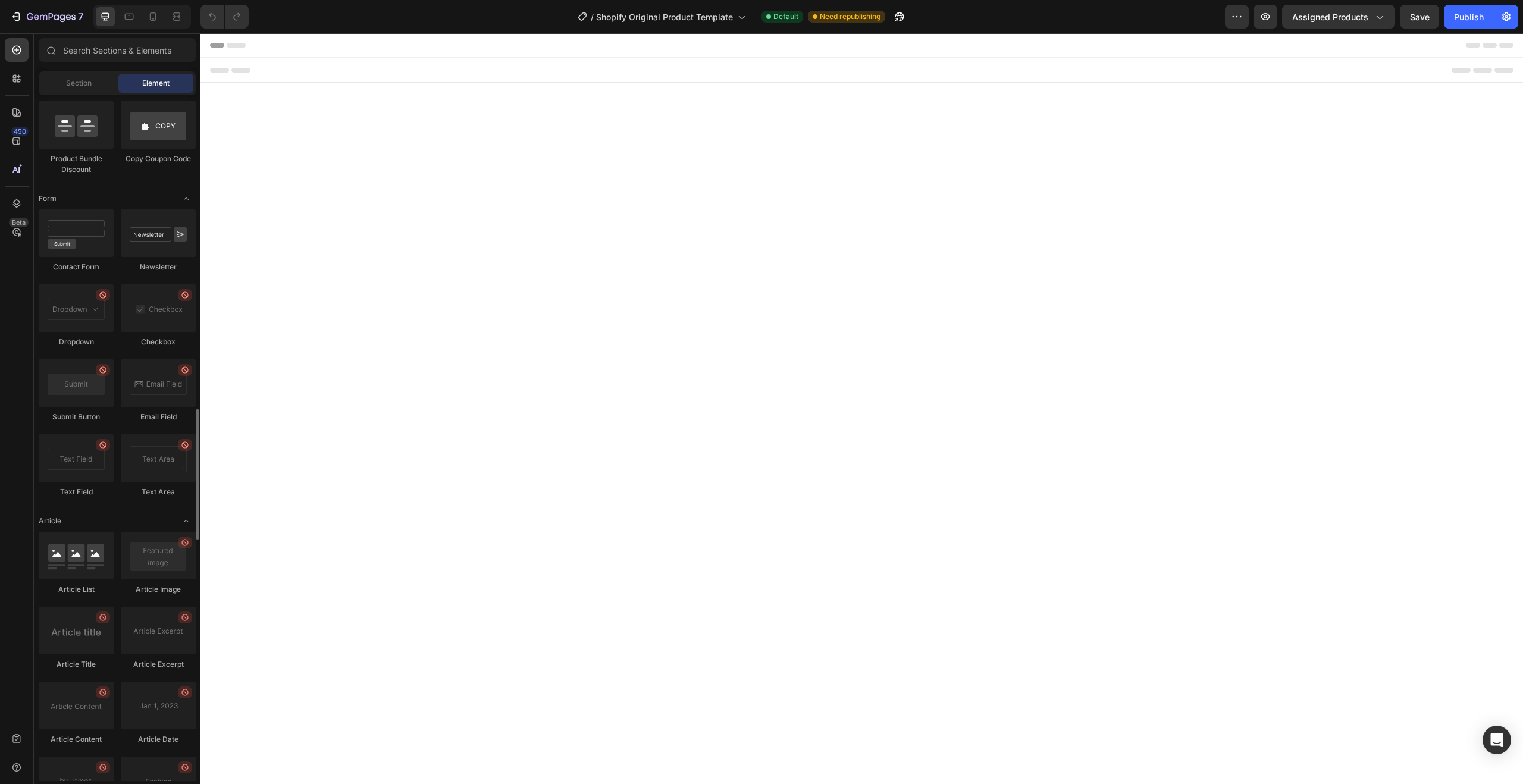
scroll to position [2918, 0]
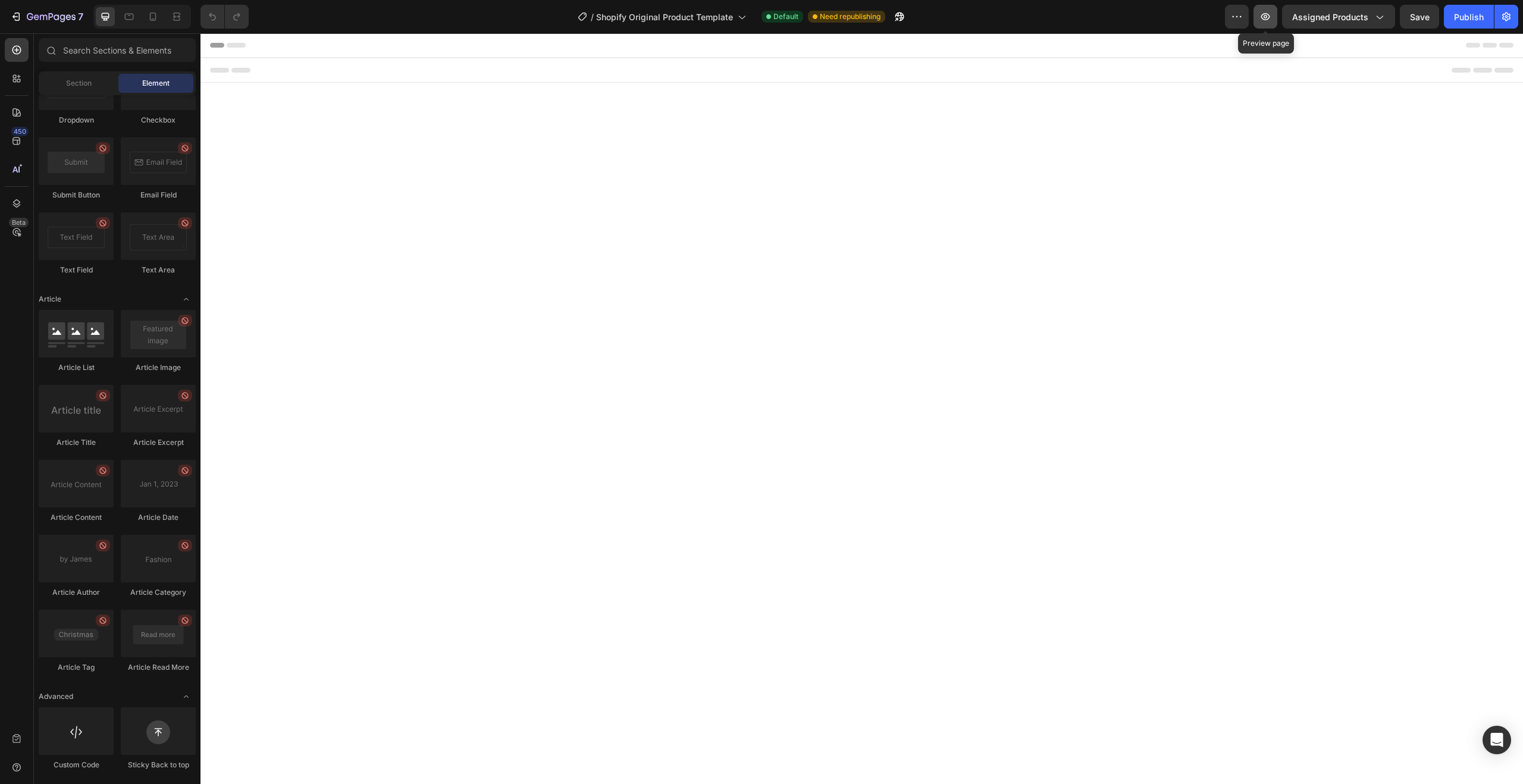
click at [1266, 20] on icon "button" at bounding box center [1265, 16] width 9 height 7
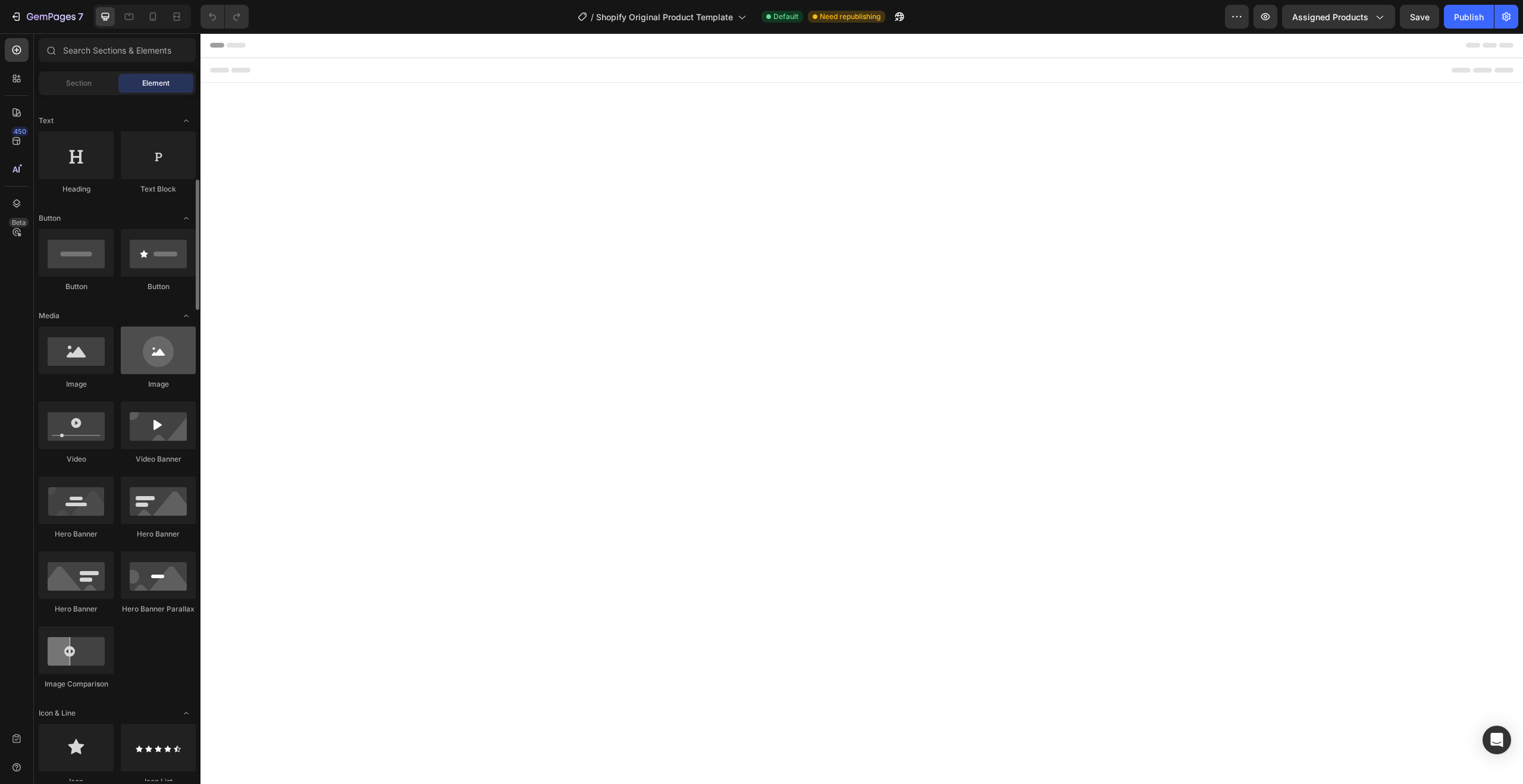
scroll to position [0, 0]
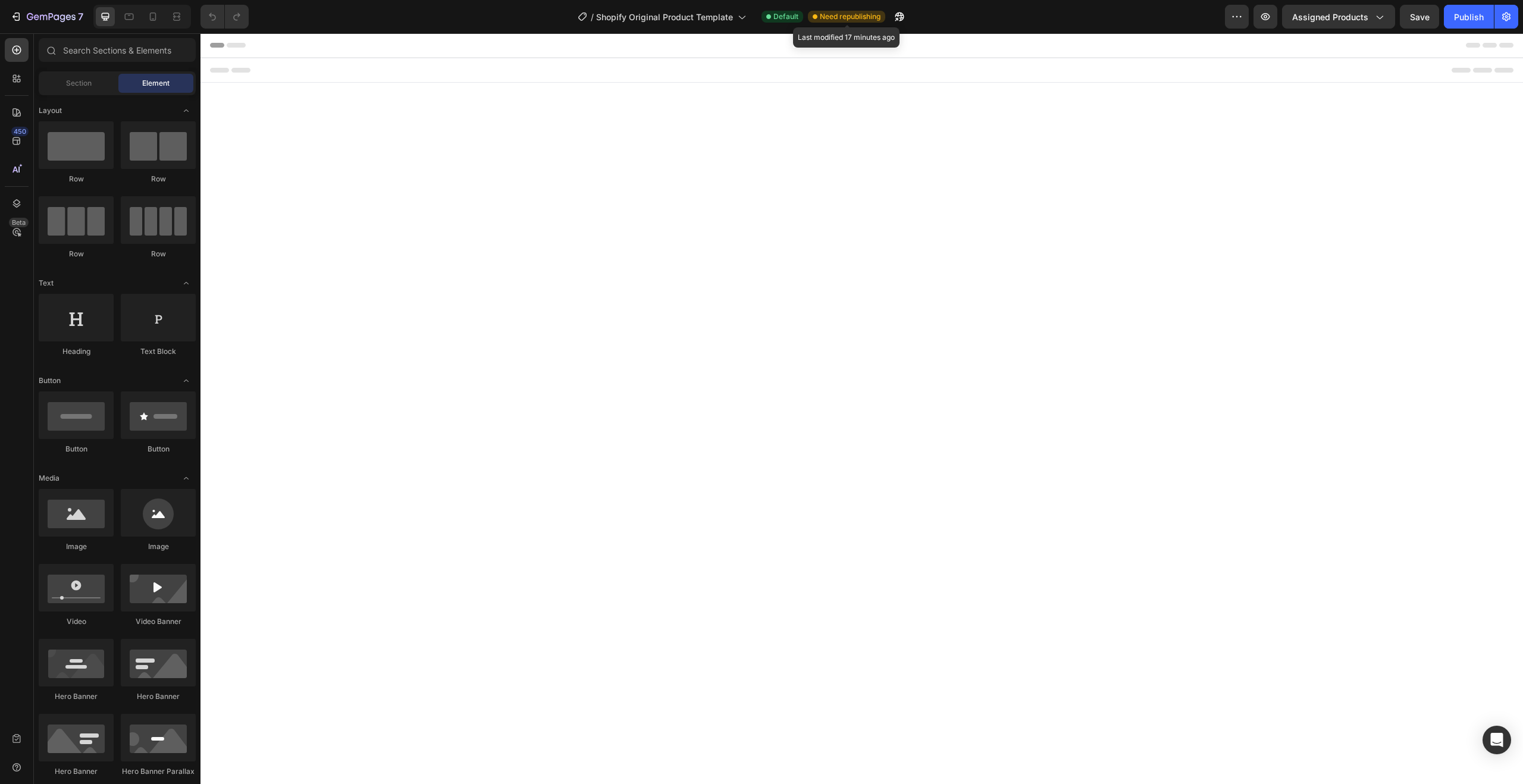
click at [870, 18] on span "Need republishing" at bounding box center [850, 16] width 61 height 11
click at [780, 17] on span "Default" at bounding box center [786, 16] width 25 height 11
click at [738, 18] on icon at bounding box center [741, 16] width 12 height 12
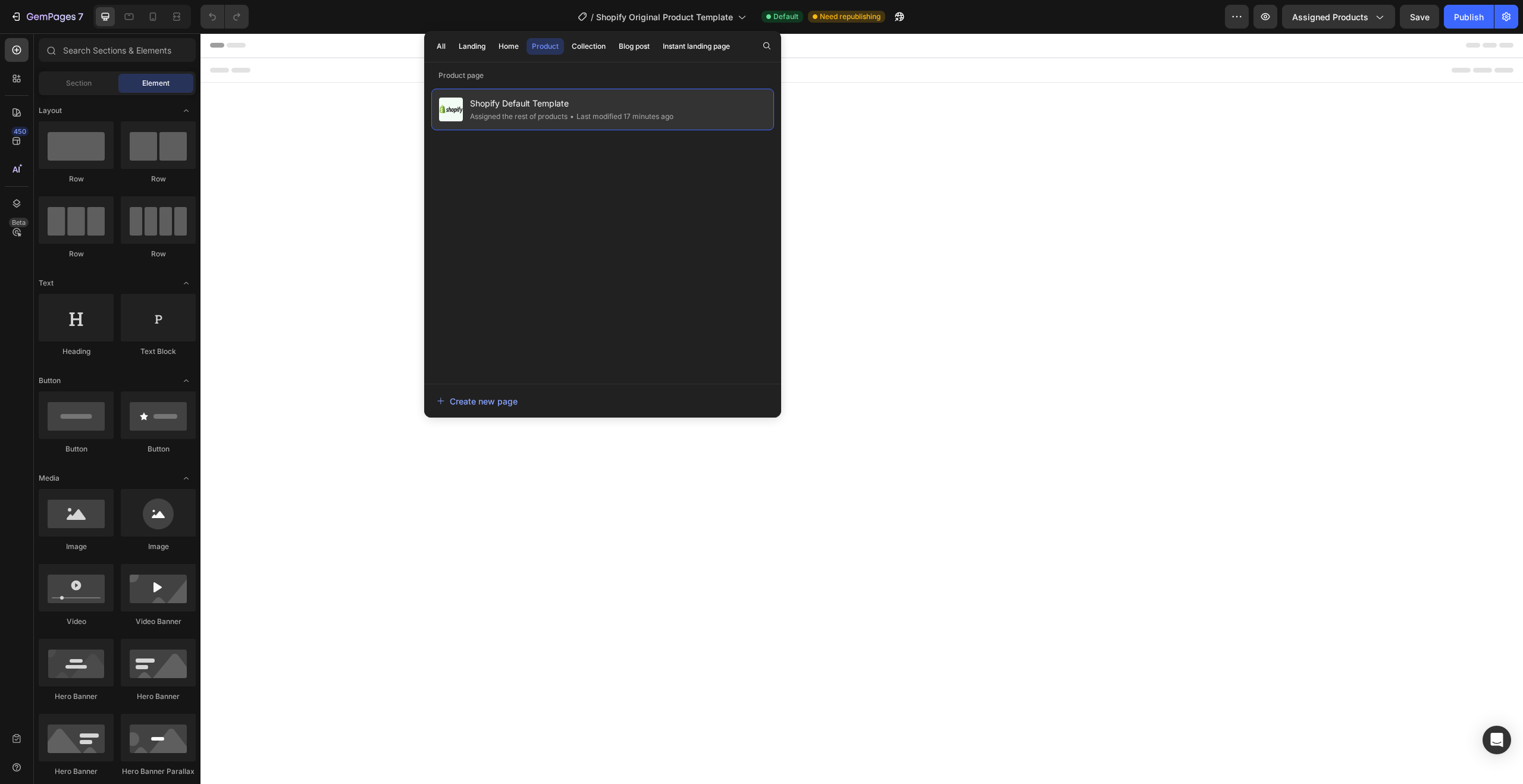
click at [653, 115] on div "• Last modified 17 minutes ago" at bounding box center [620, 116] width 106 height 12
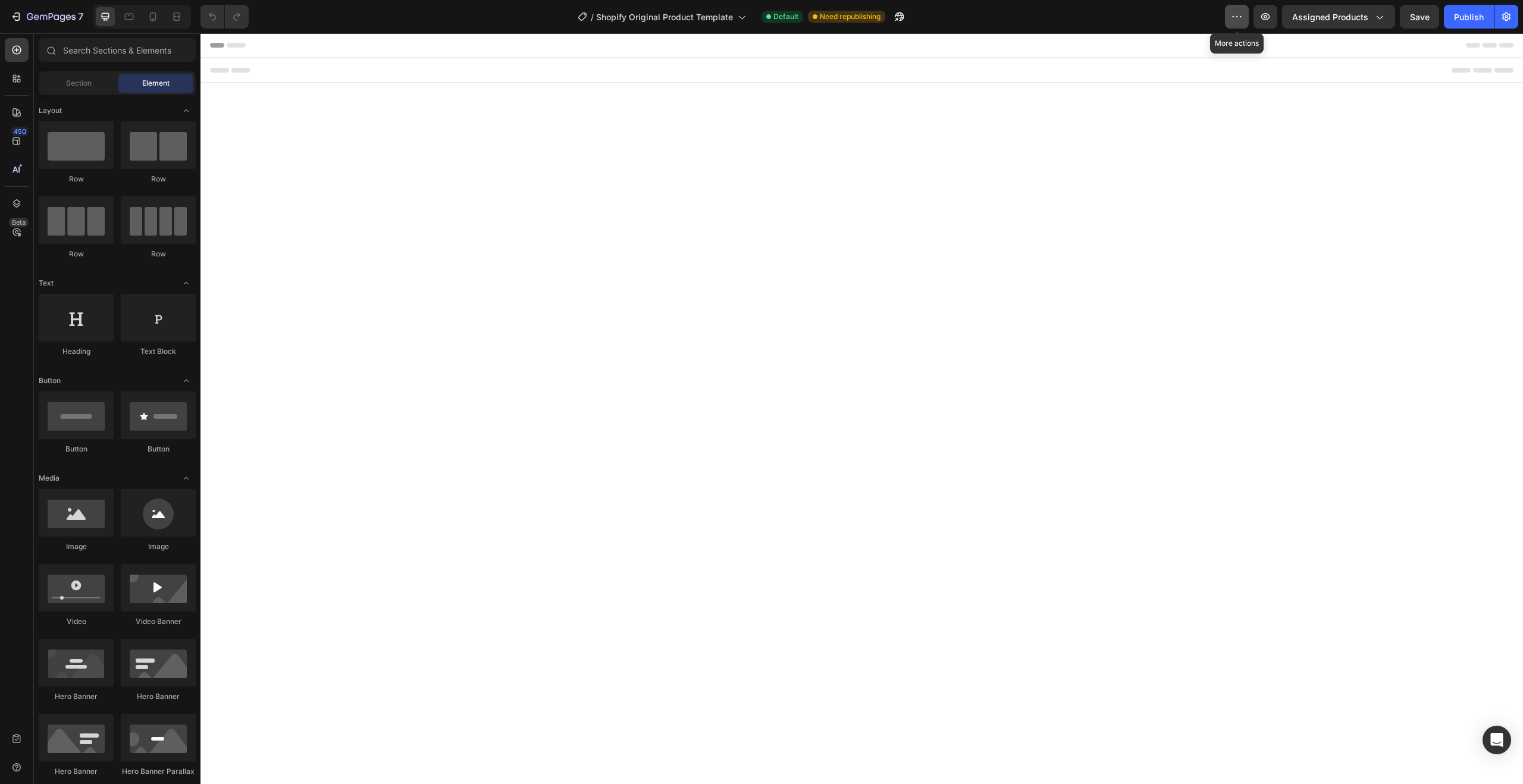
click at [1240, 17] on icon "button" at bounding box center [1237, 16] width 12 height 12
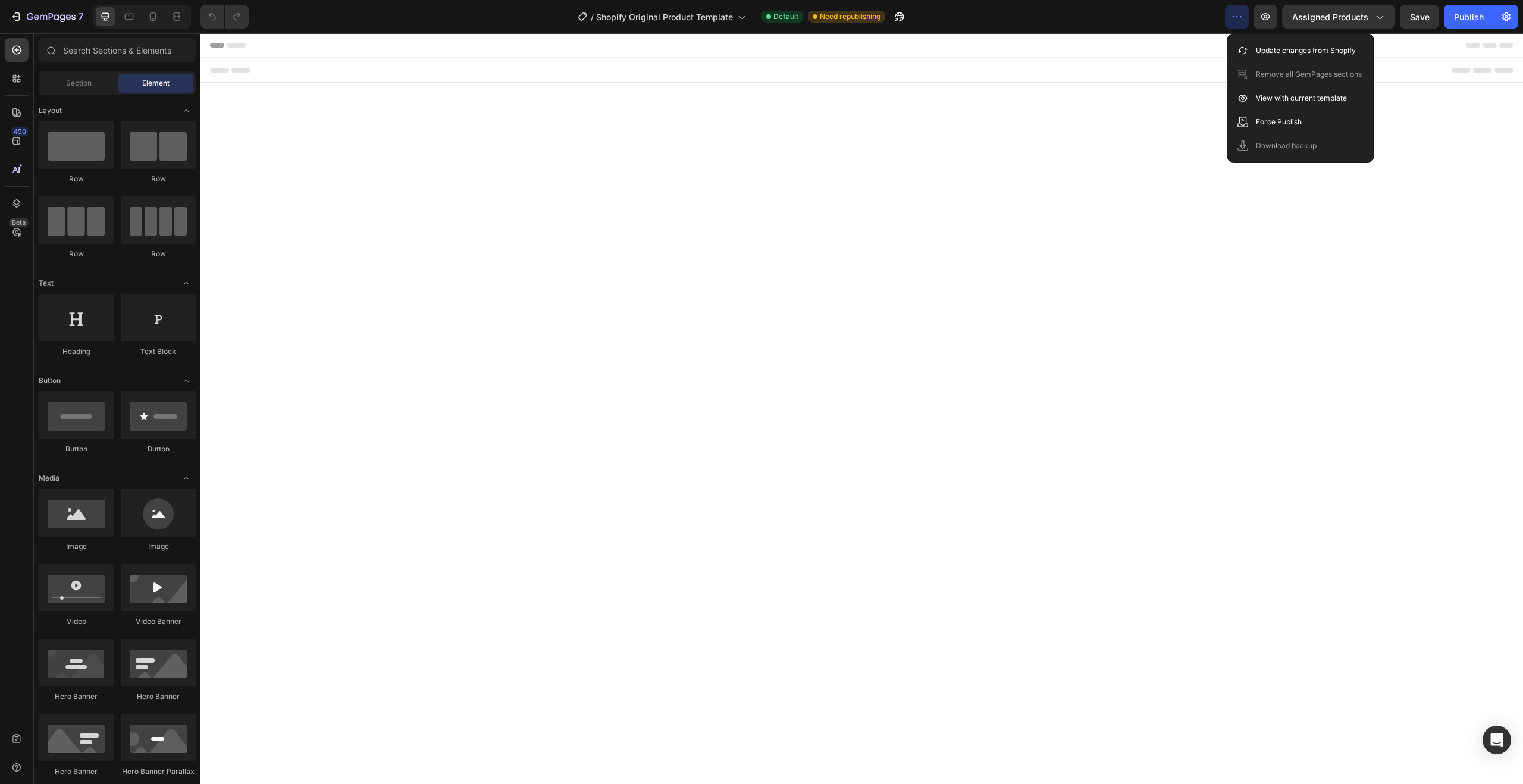
click at [1452, 303] on body "Root" at bounding box center [862, 389] width 1322 height 710
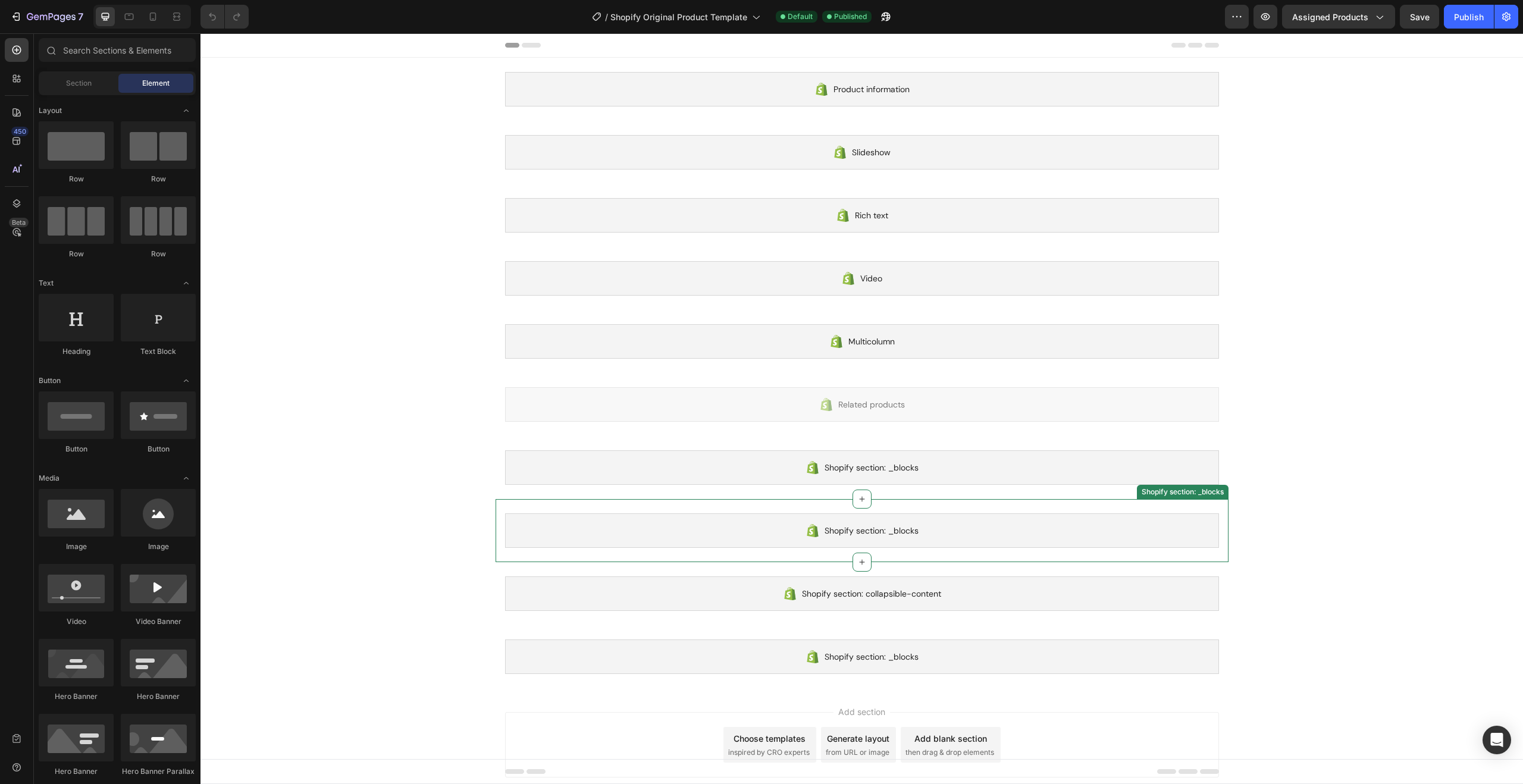
scroll to position [22, 0]
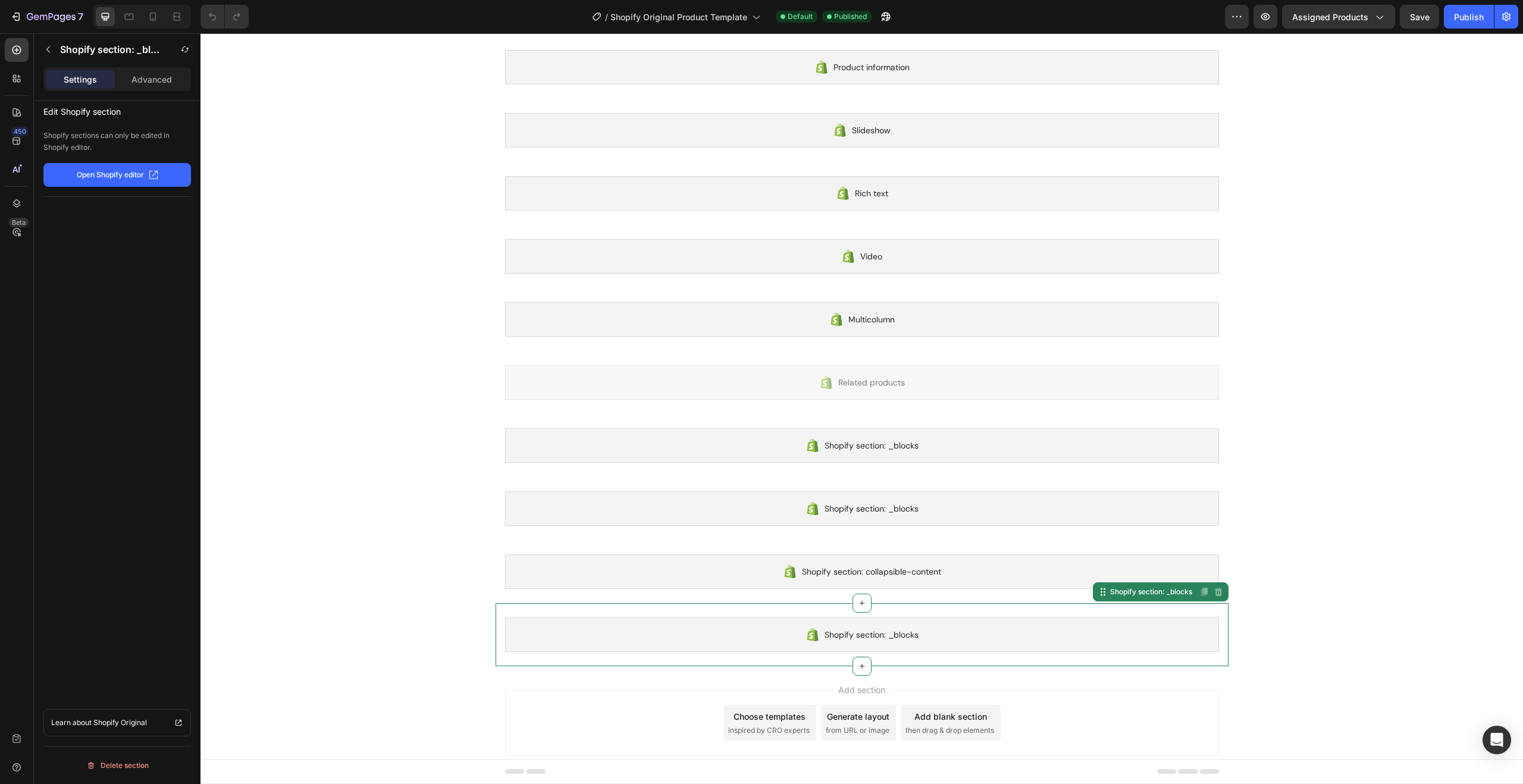
click at [953, 628] on div "Shopify section: _blocks" at bounding box center [862, 635] width 714 height 34
click at [959, 574] on div "Shopify section: collapsible-content" at bounding box center [862, 572] width 714 height 34
click at [121, 762] on div "Delete section" at bounding box center [117, 765] width 62 height 14
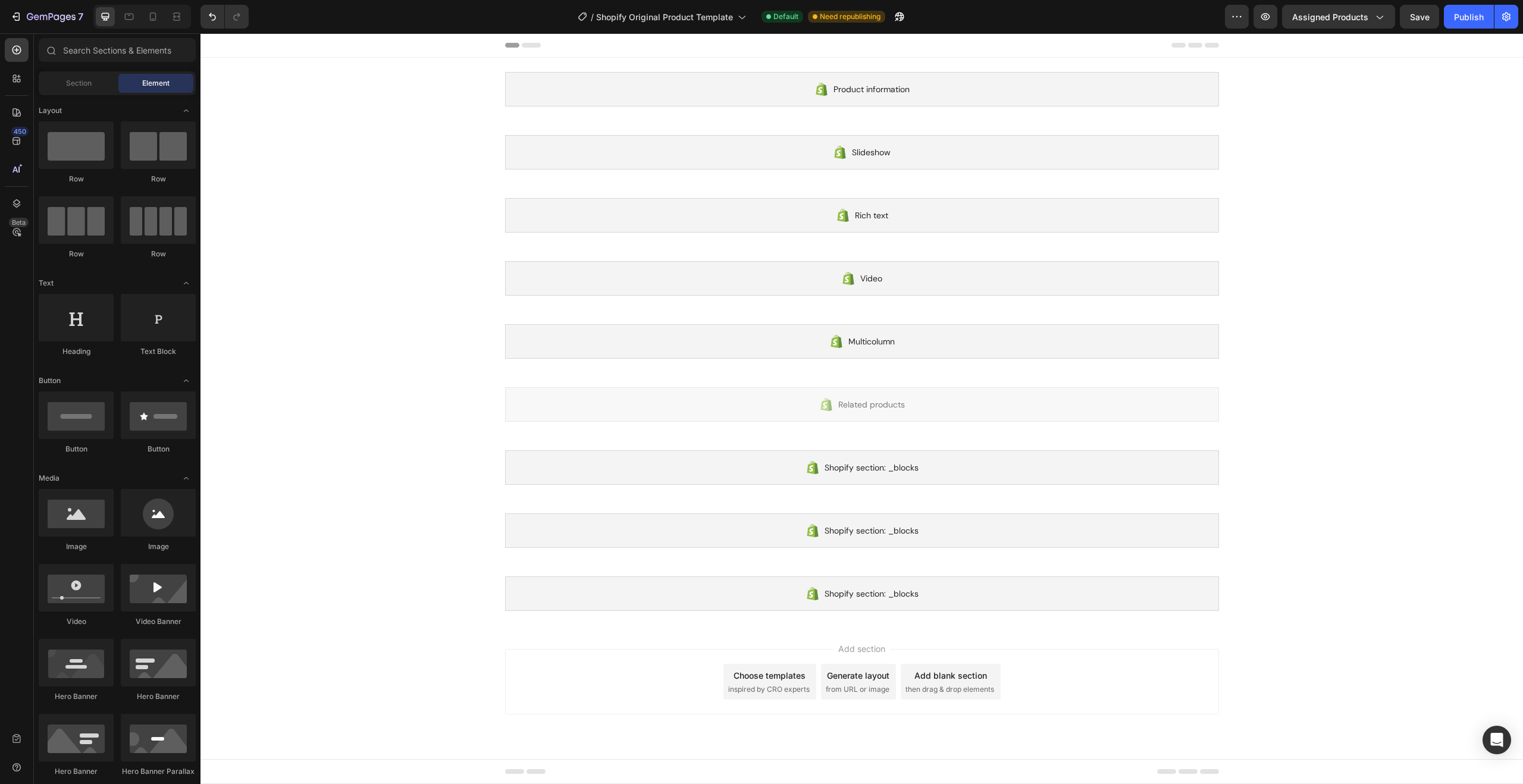
click at [780, 684] on span "inspired by CRO experts" at bounding box center [769, 689] width 82 height 11
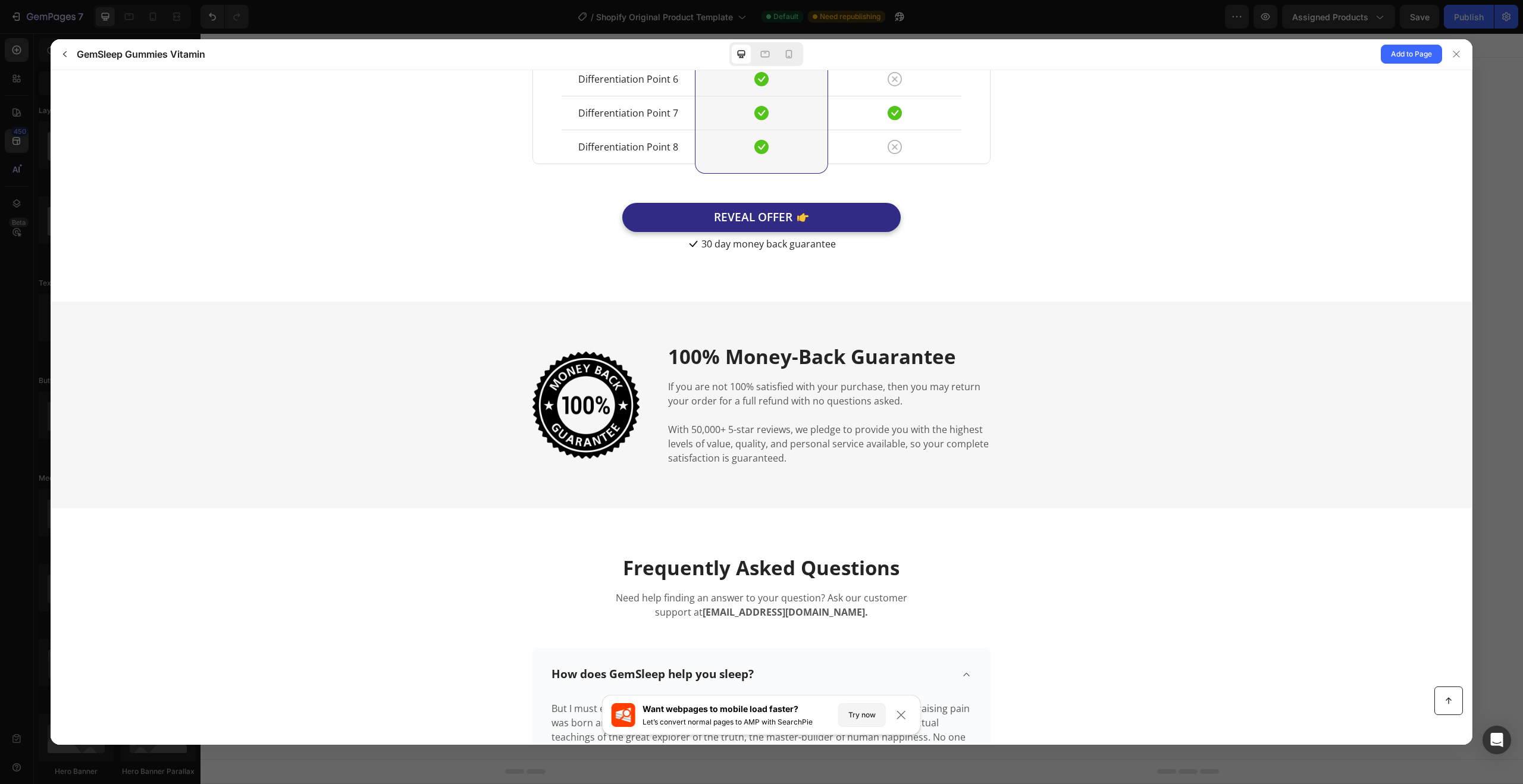
scroll to position [3745, 0]
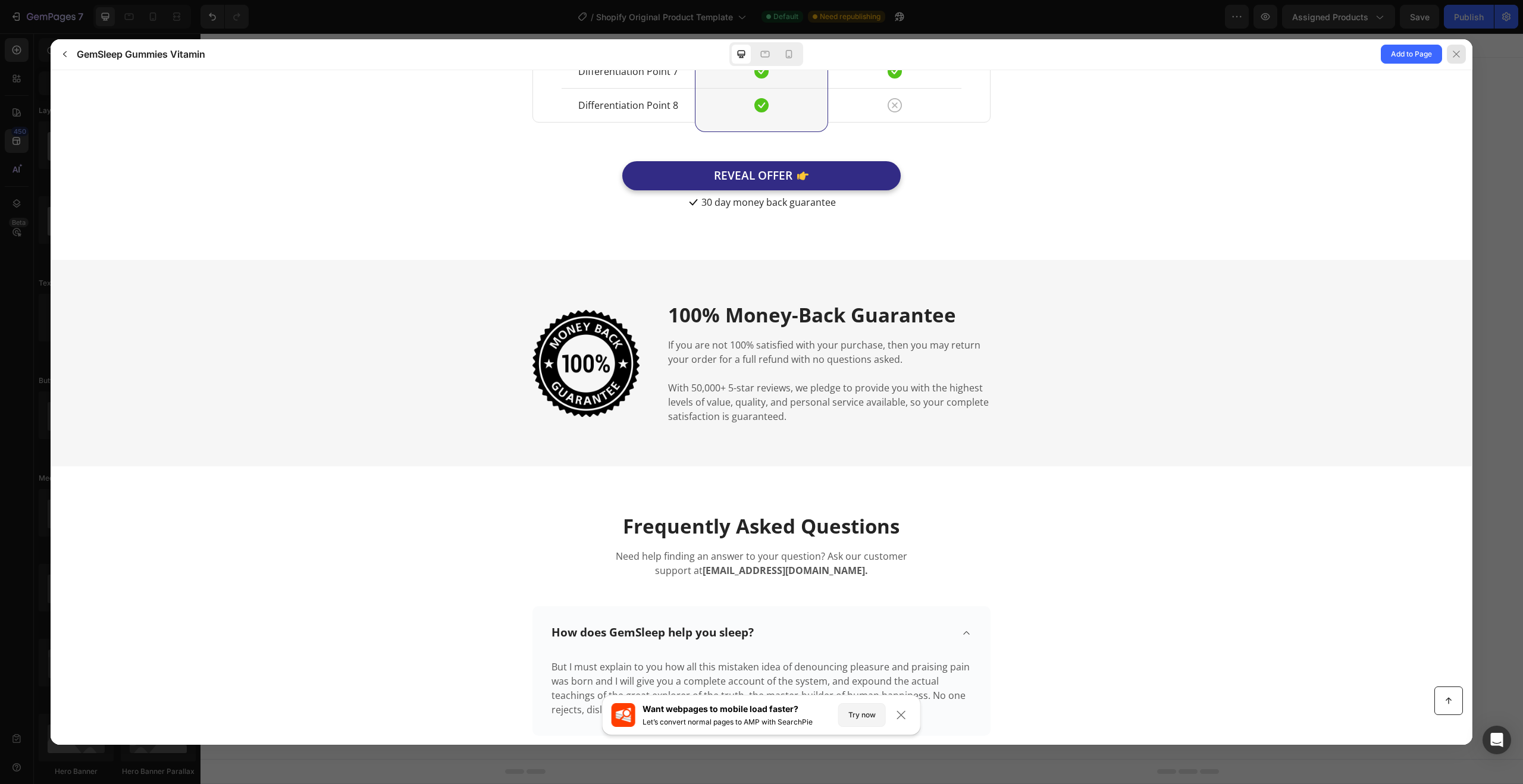
drag, startPoint x: 1458, startPoint y: 52, endPoint x: 1214, endPoint y: 84, distance: 246.1
click at [1458, 52] on icon at bounding box center [1457, 55] width 7 height 7
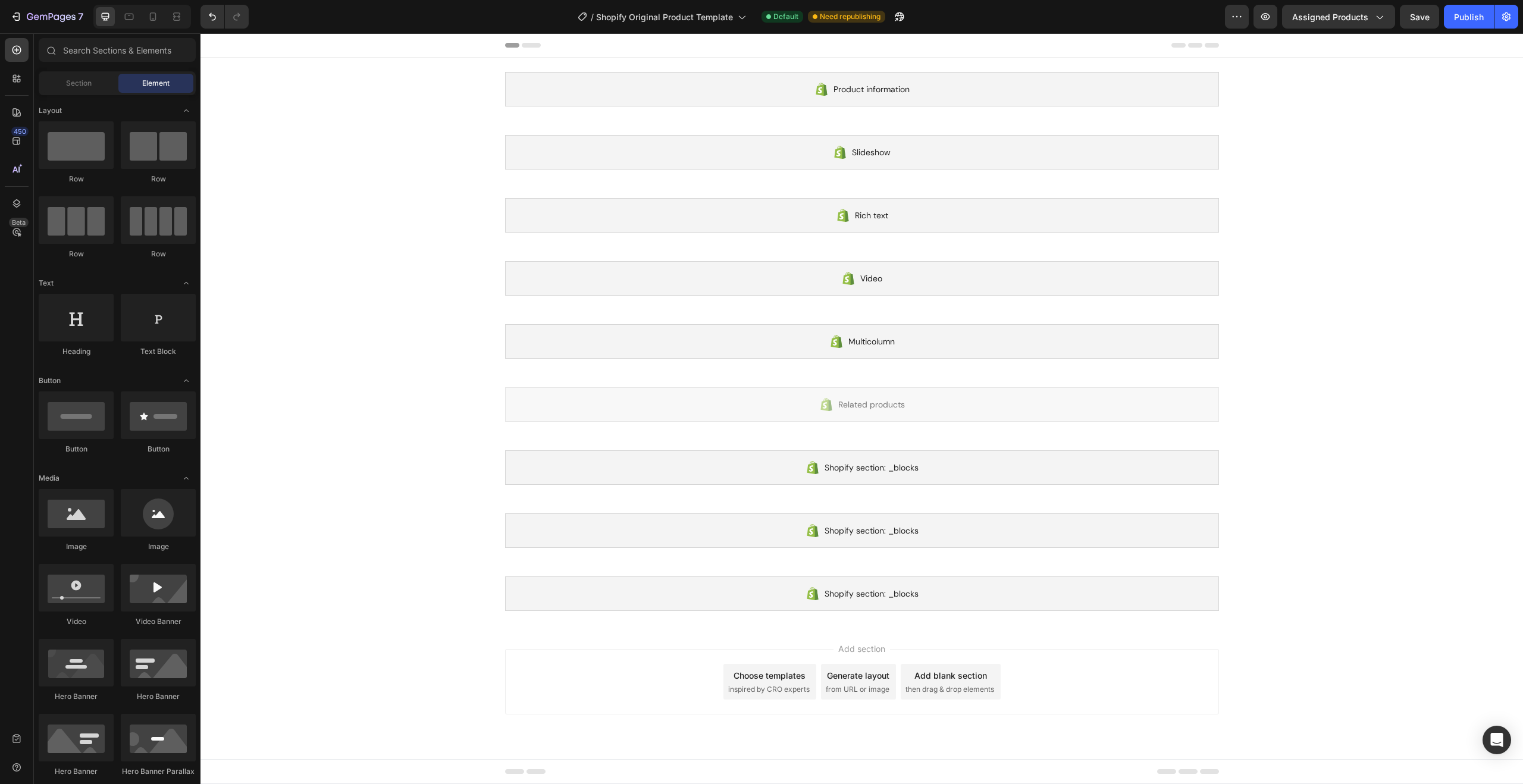
click at [759, 684] on span "inspired by CRO experts" at bounding box center [769, 689] width 82 height 11
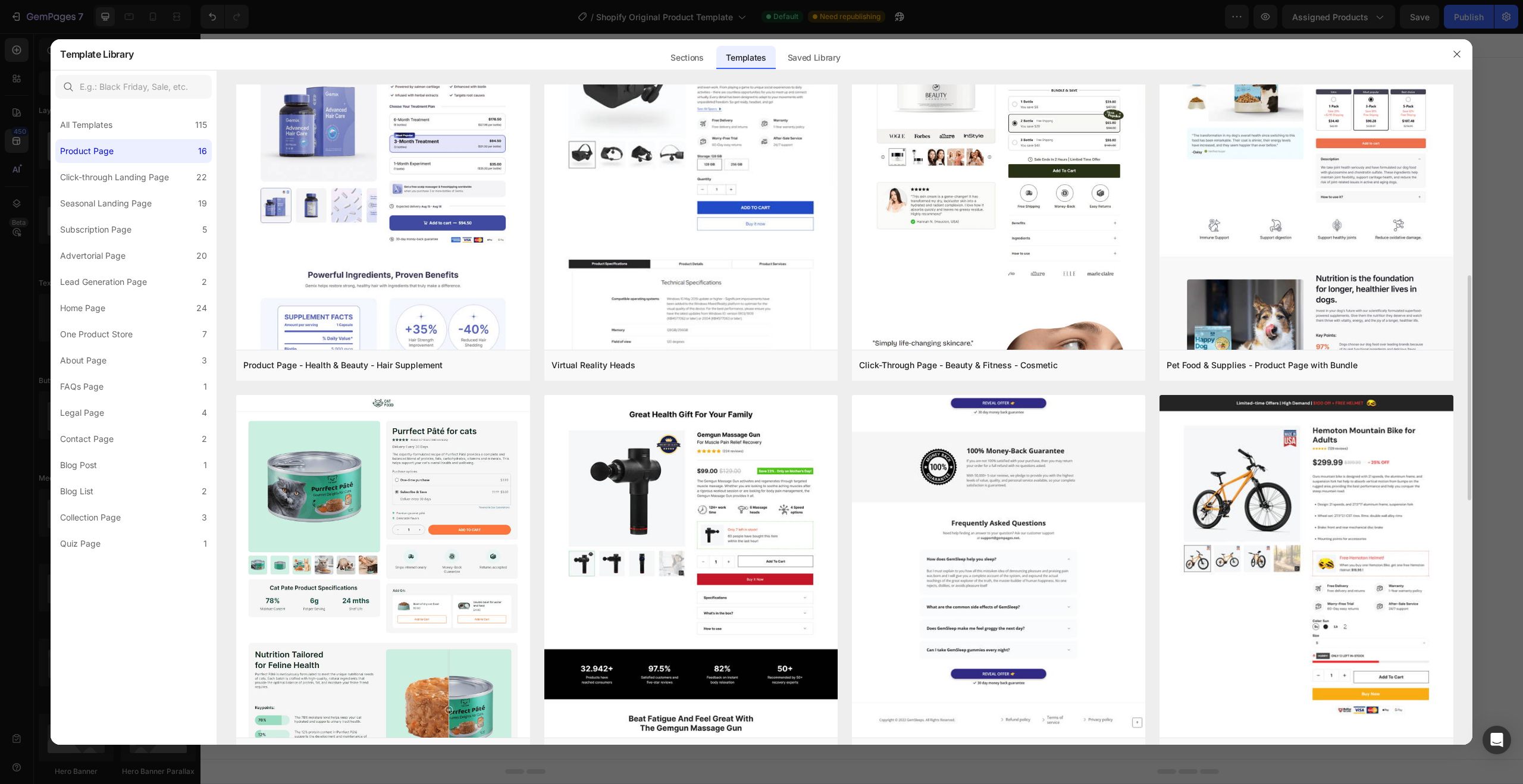
scroll to position [0, 0]
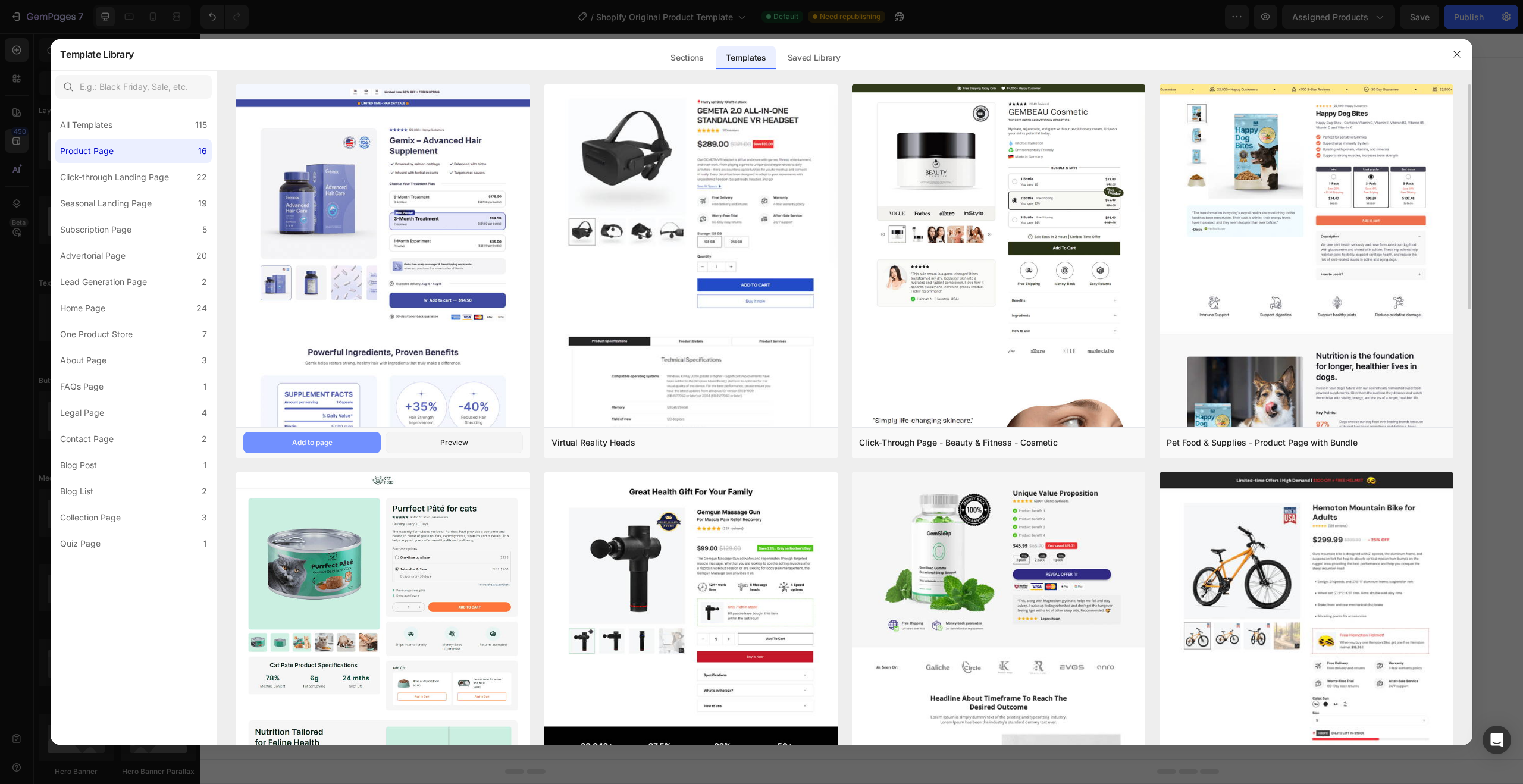
click at [336, 442] on button "Add to page" at bounding box center [312, 443] width 137 height 21
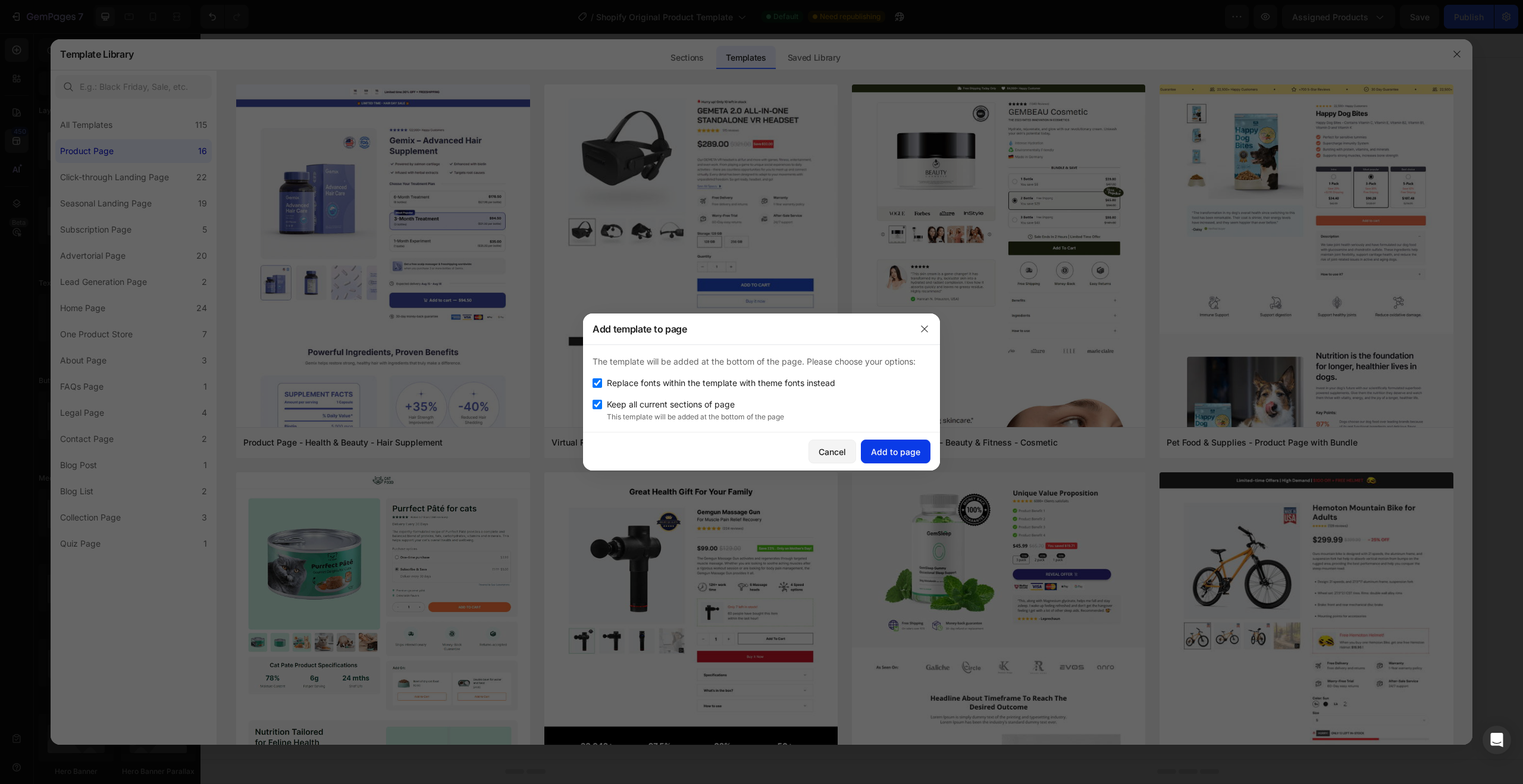
click at [888, 448] on div "Add to page" at bounding box center [895, 452] width 49 height 12
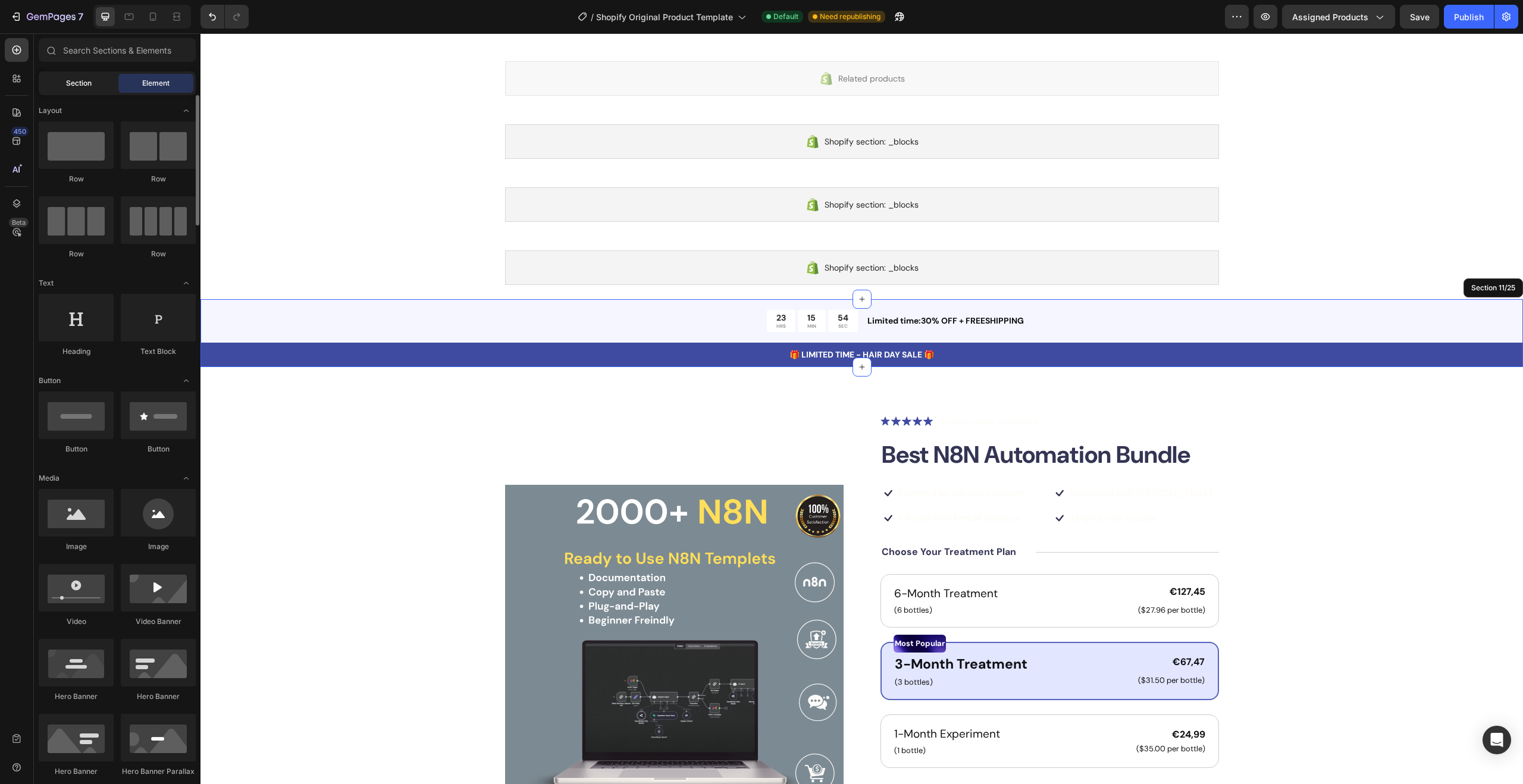
click at [80, 84] on span "Section" at bounding box center [79, 83] width 25 height 11
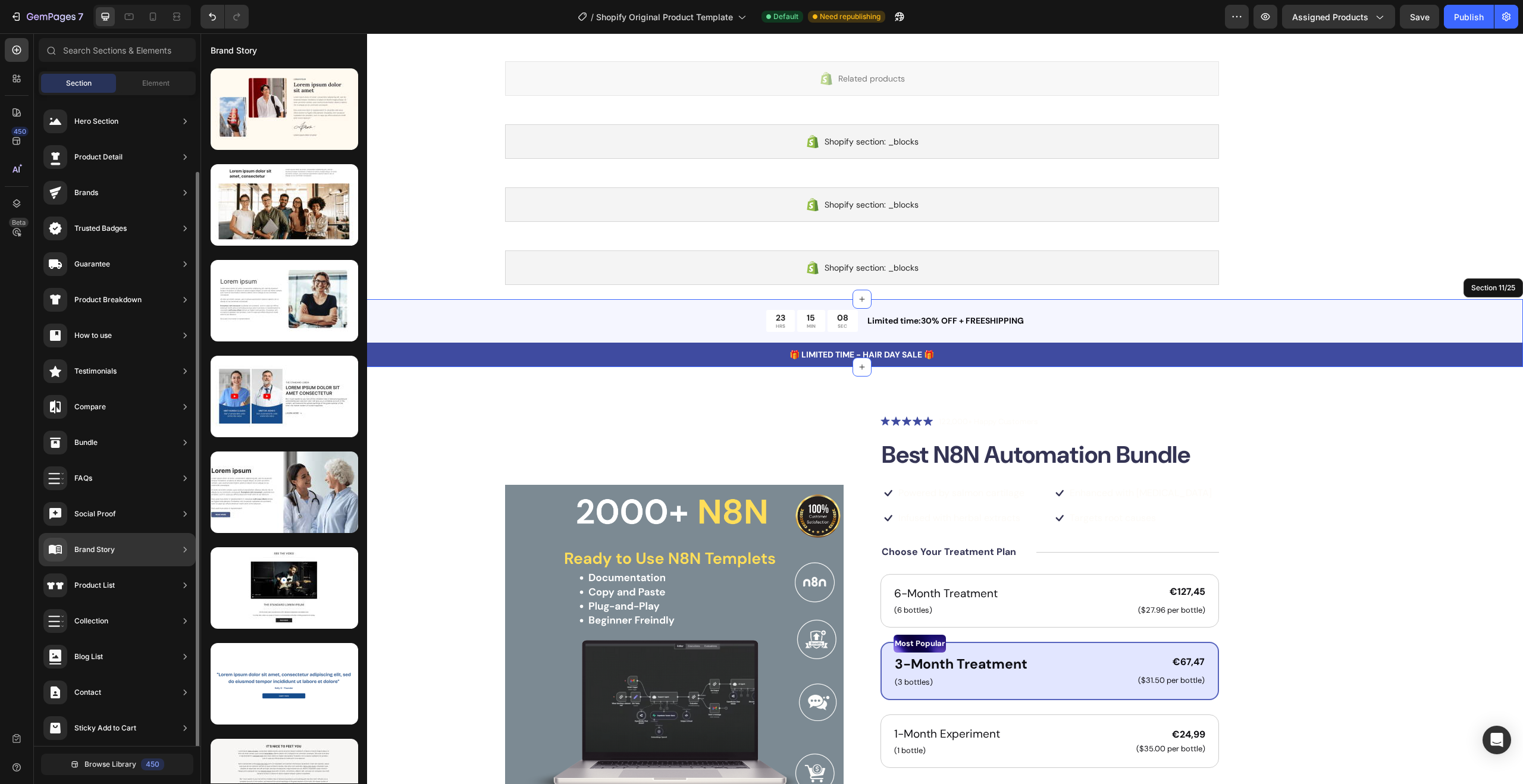
scroll to position [39, 0]
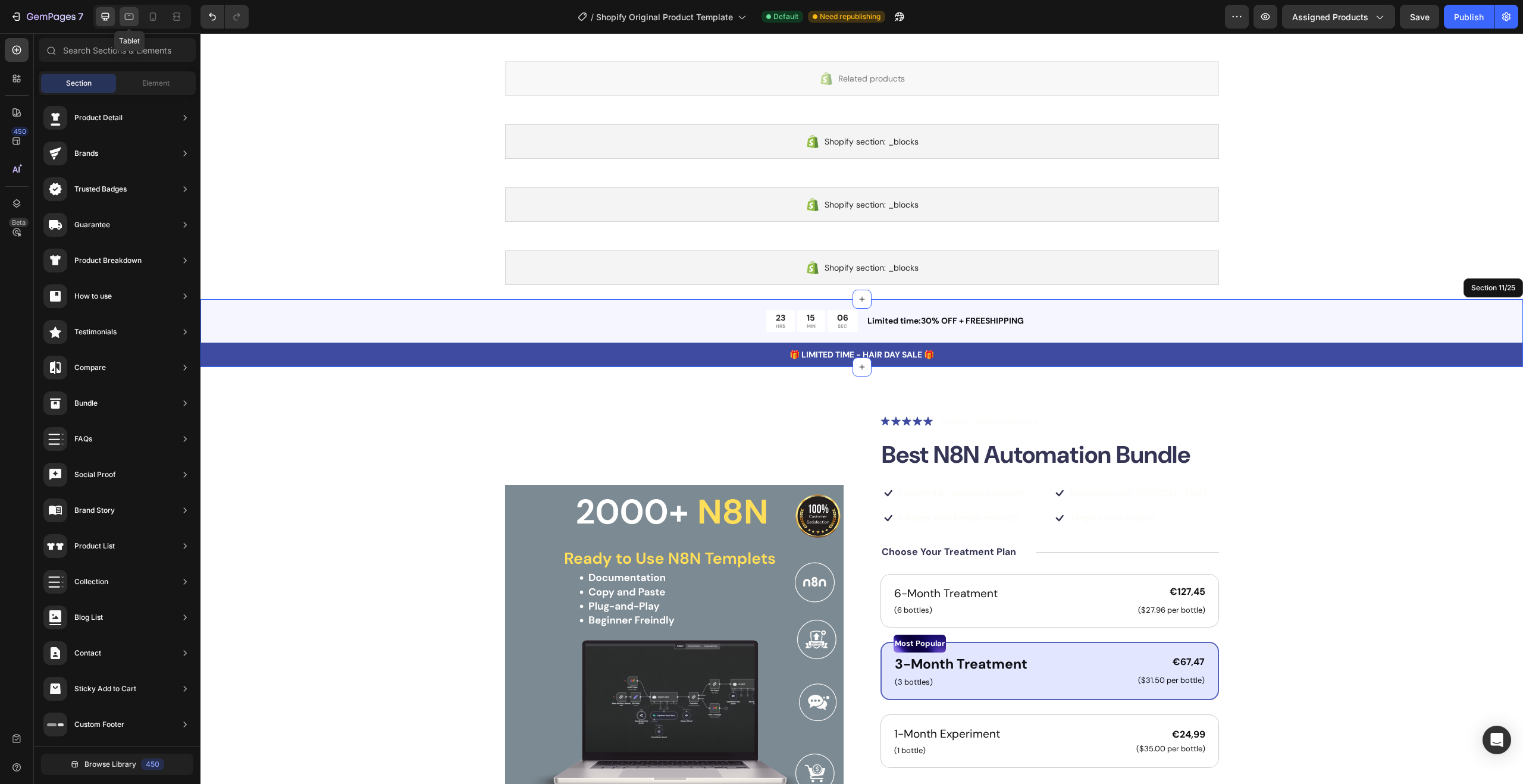
click at [132, 21] on icon at bounding box center [129, 16] width 12 height 12
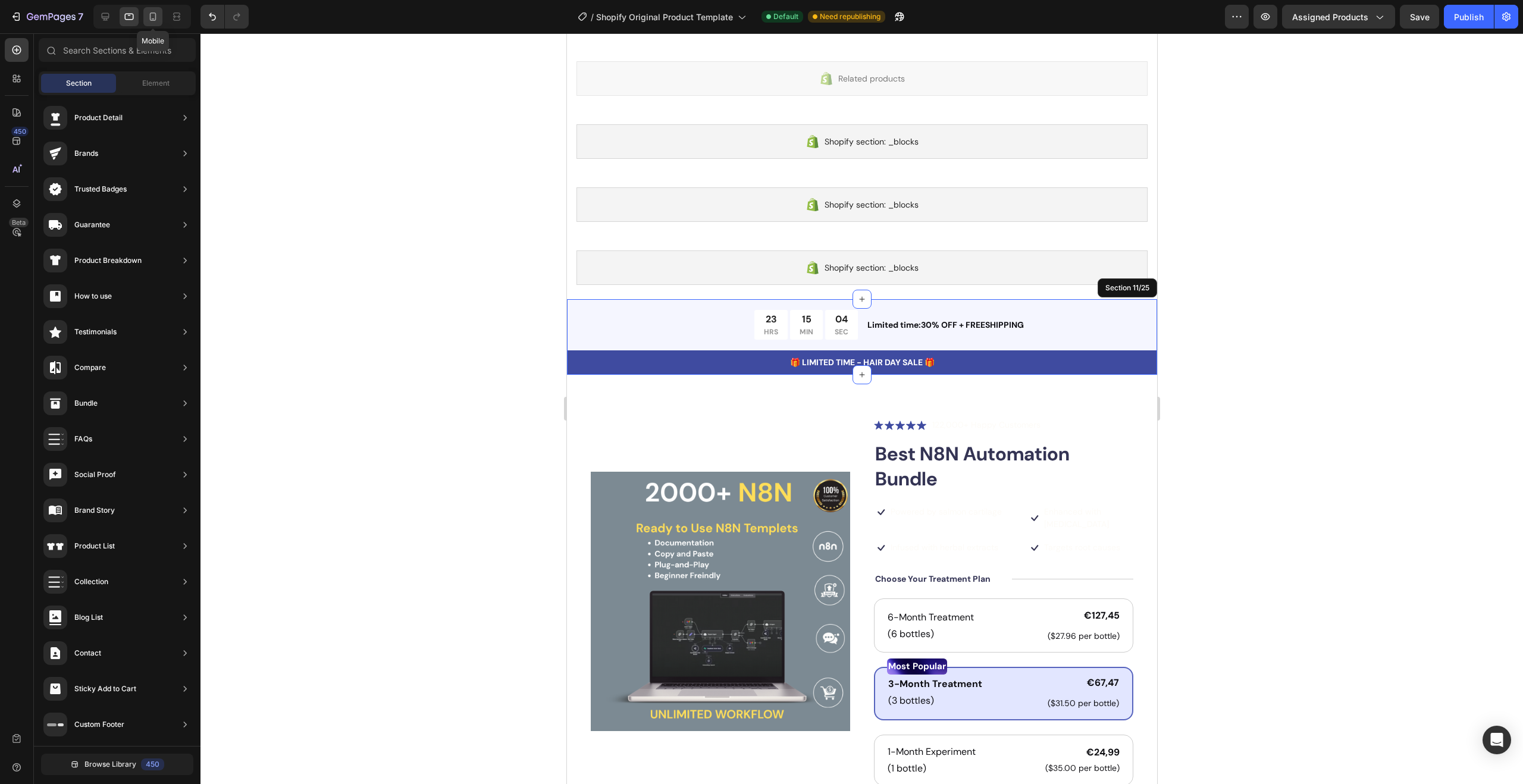
click at [154, 17] on icon at bounding box center [153, 16] width 12 height 12
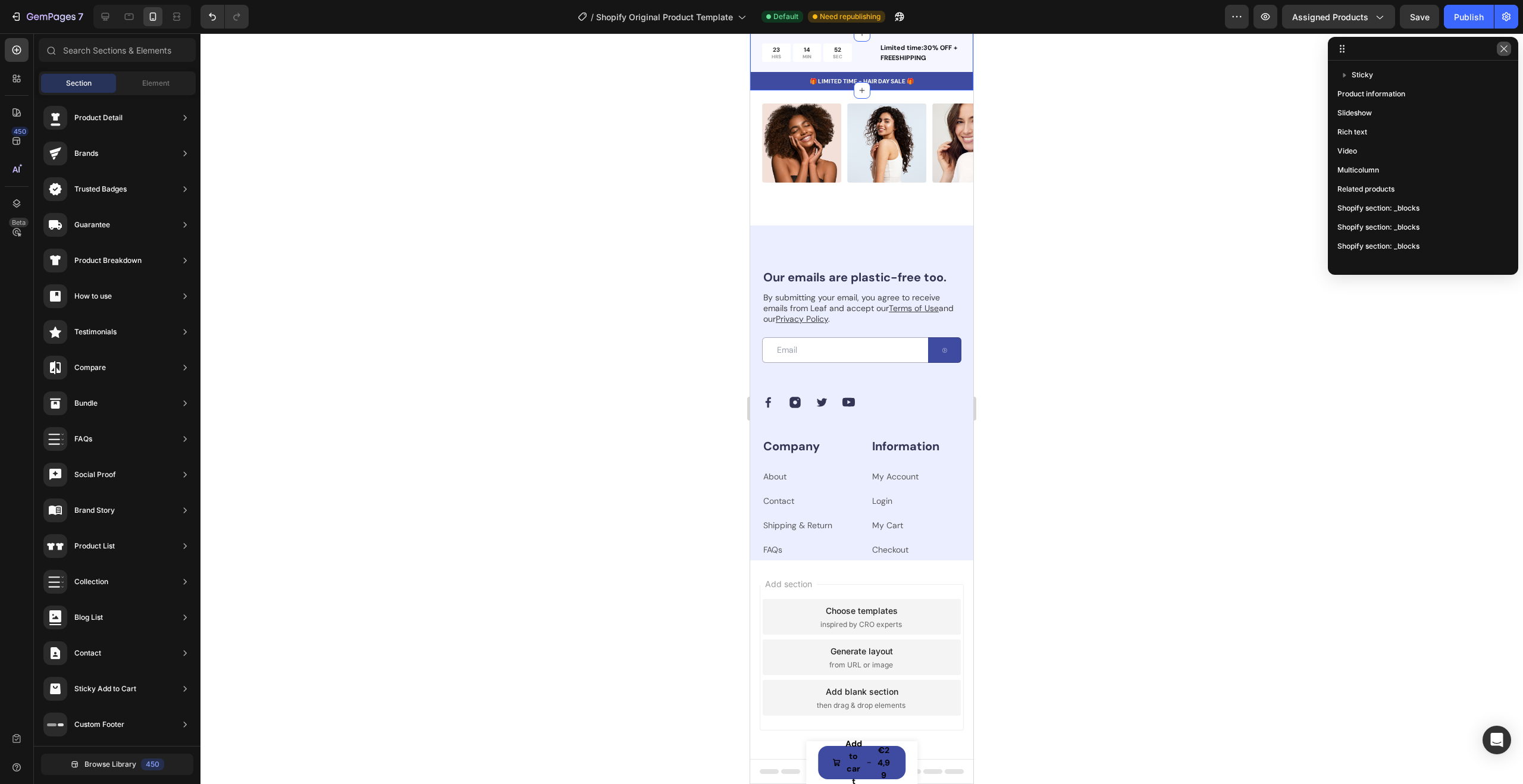
scroll to position [4814, 0]
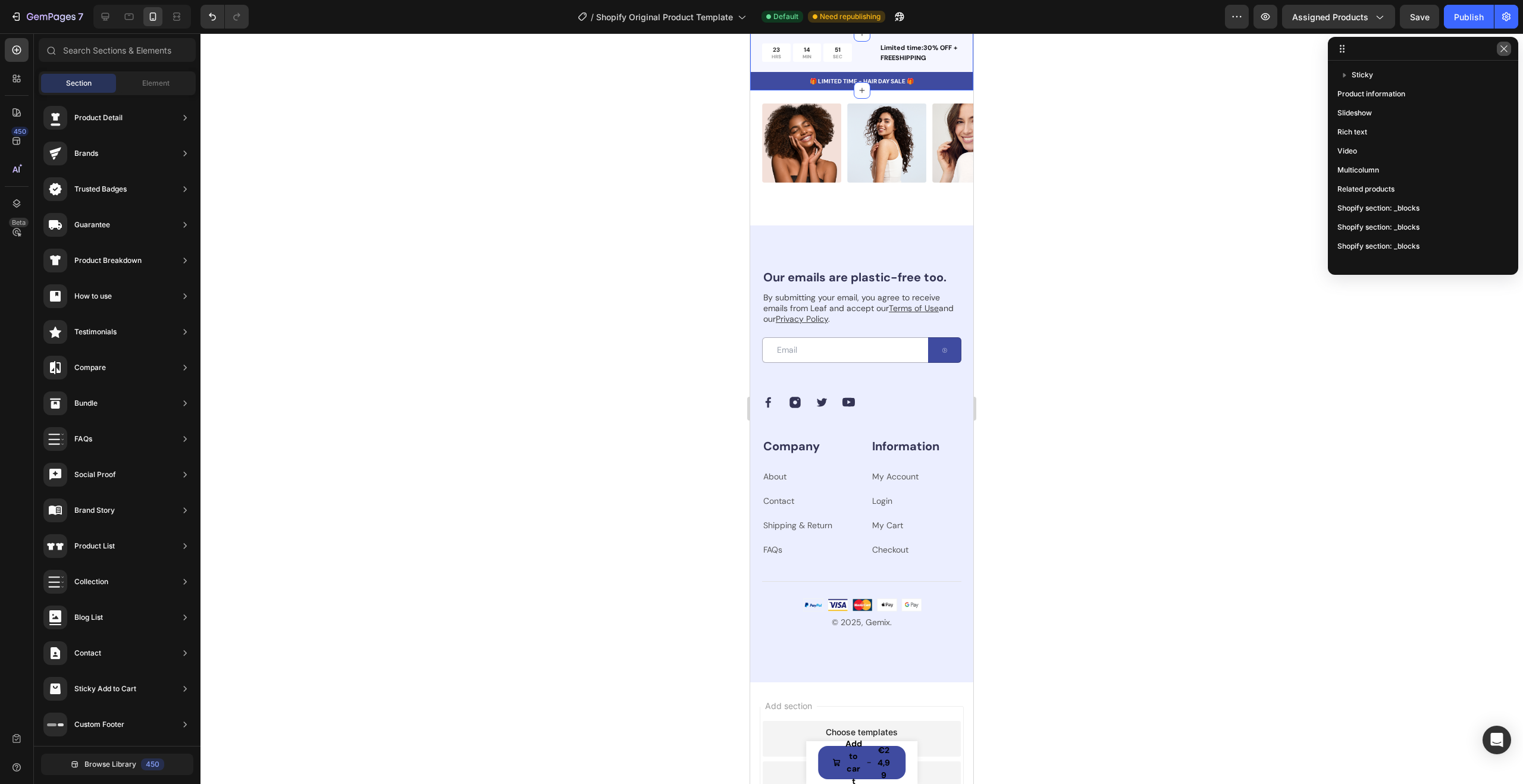
click at [1503, 49] on icon "button" at bounding box center [1504, 49] width 10 height 10
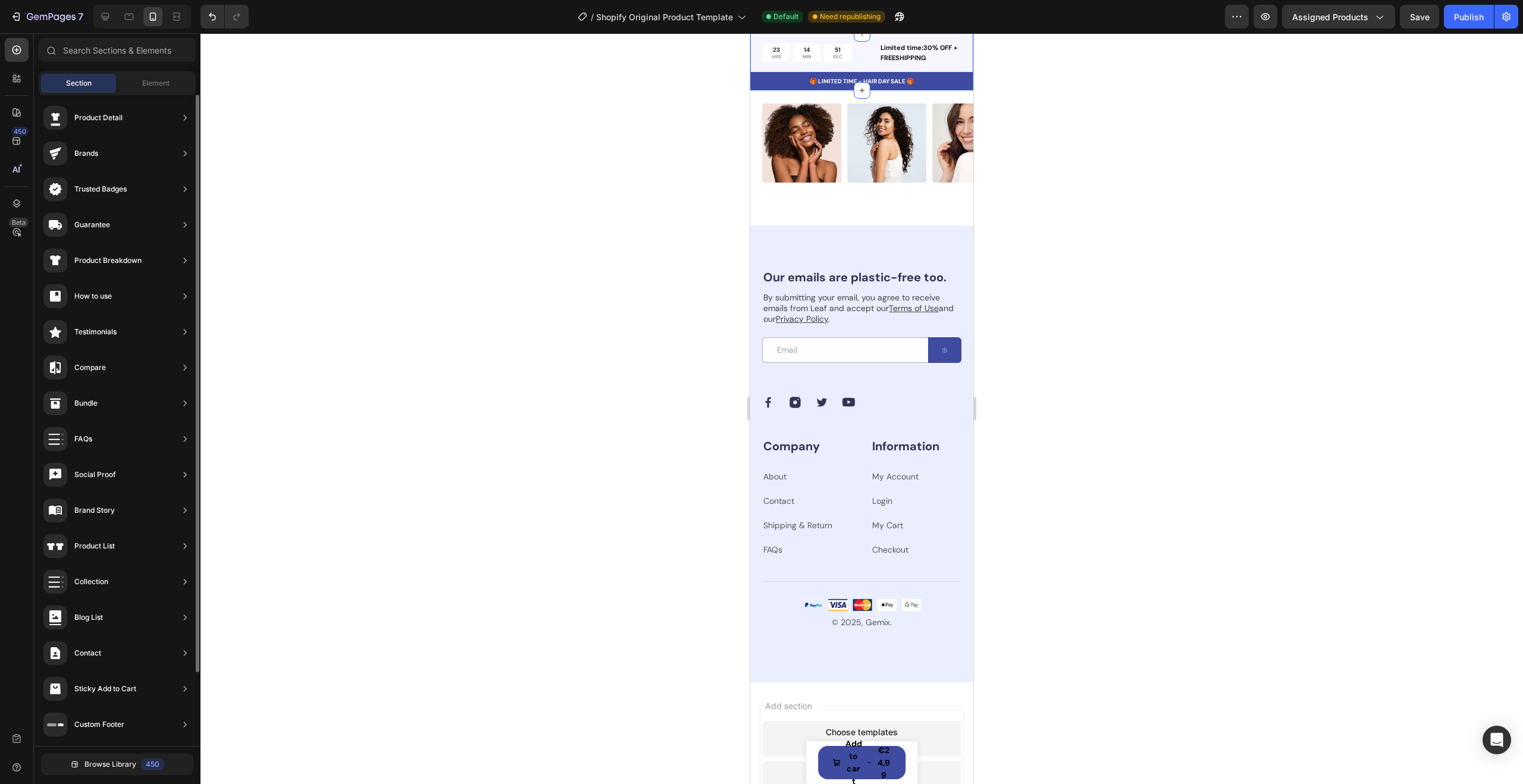
scroll to position [0, 0]
